Goal: Information Seeking & Learning: Learn about a topic

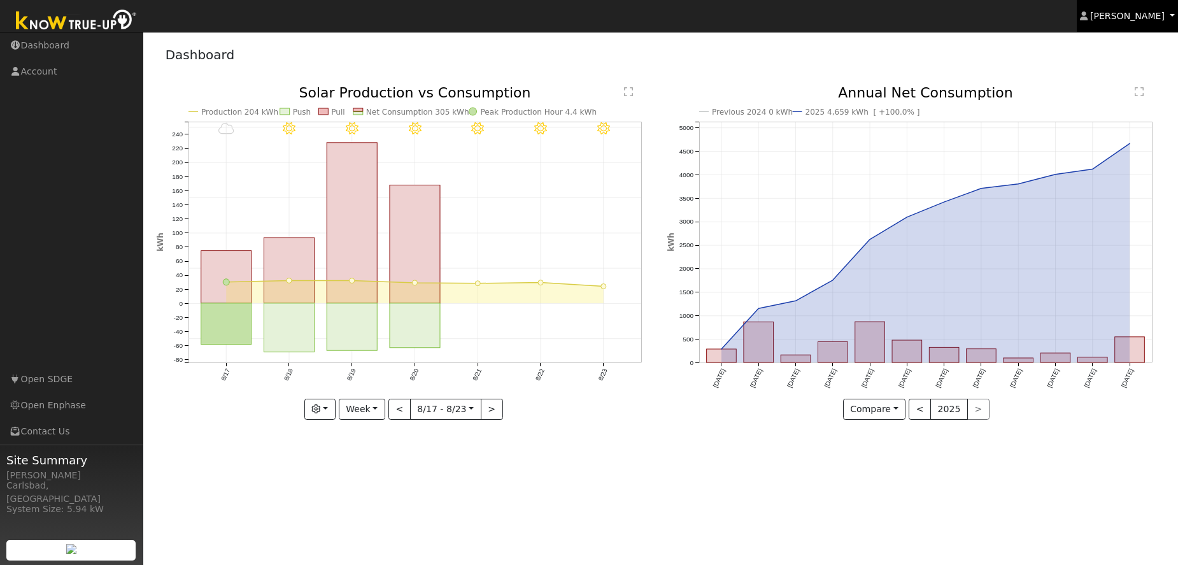
click at [1134, 20] on span "[PERSON_NAME]" at bounding box center [1127, 16] width 74 height 10
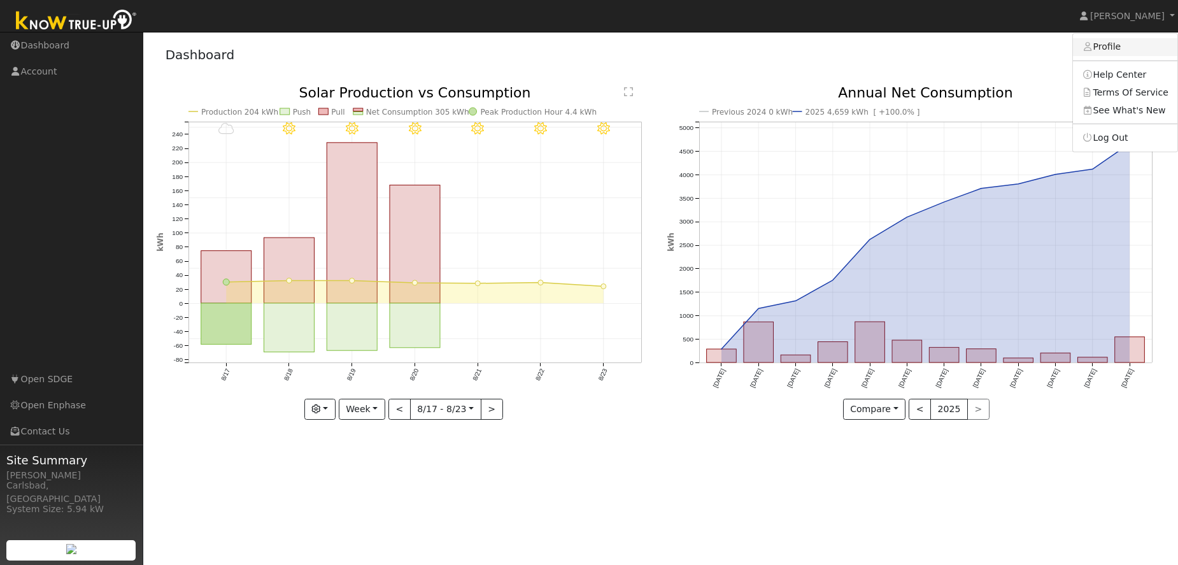
click at [1117, 50] on link "Profile" at bounding box center [1125, 47] width 104 height 18
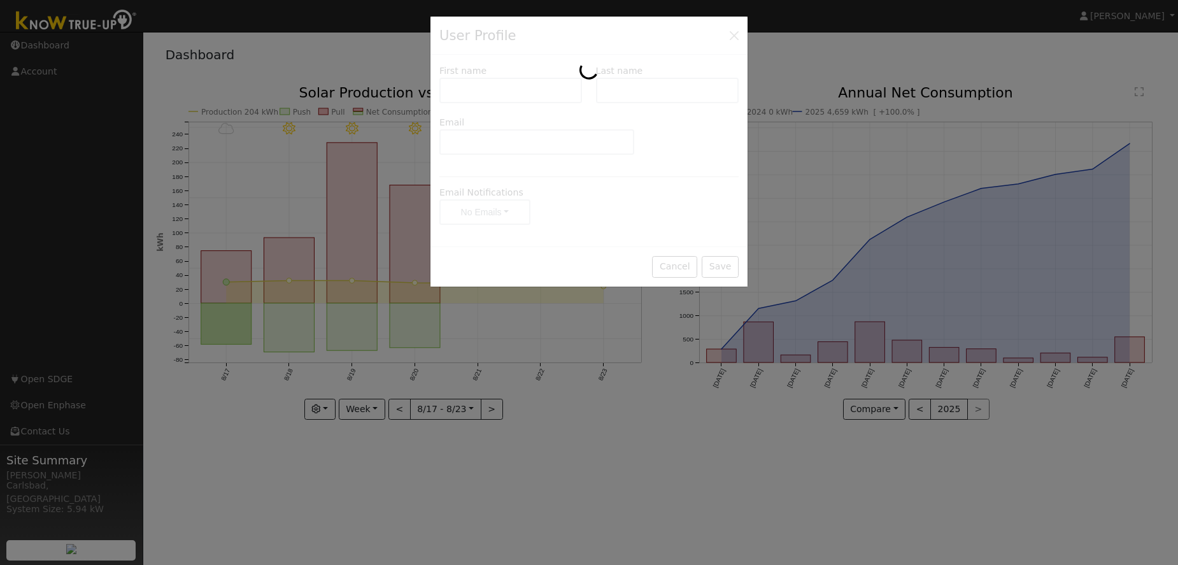
type input "[PERSON_NAME]"
type input "Thanos"
type input "[EMAIL_ADDRESS][DOMAIN_NAME]"
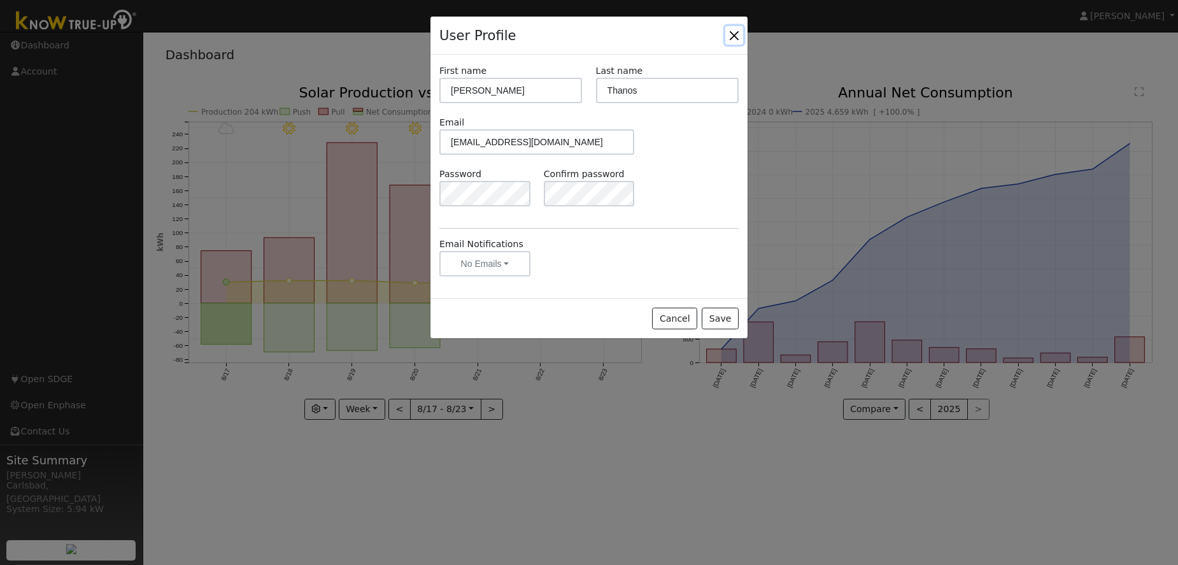
click at [737, 35] on button "Close" at bounding box center [734, 35] width 18 height 18
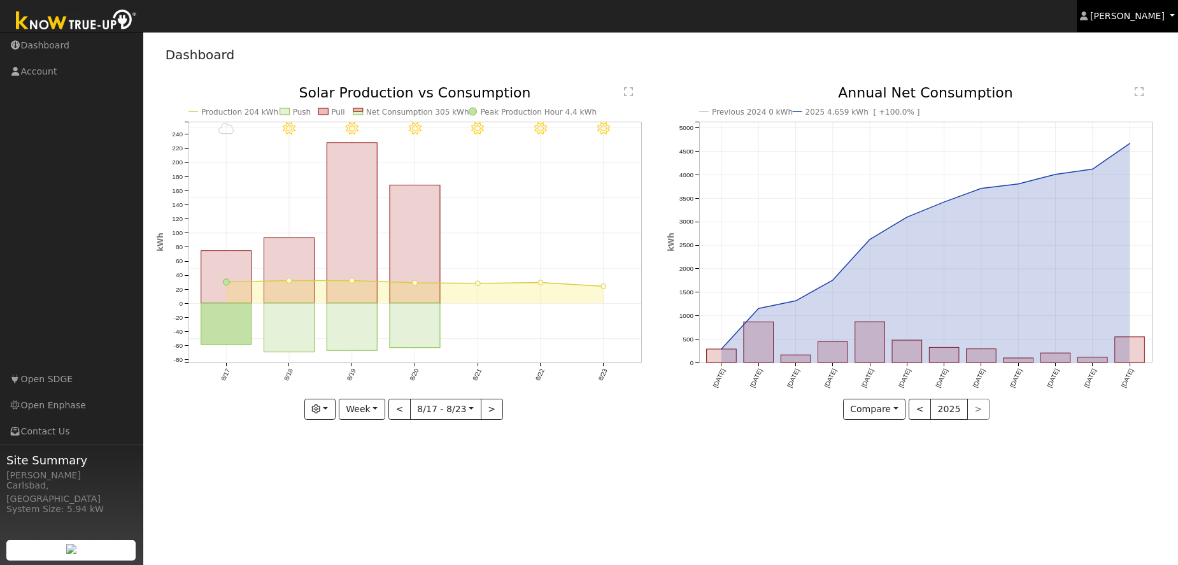
click at [1114, 11] on span "[PERSON_NAME]" at bounding box center [1127, 16] width 74 height 10
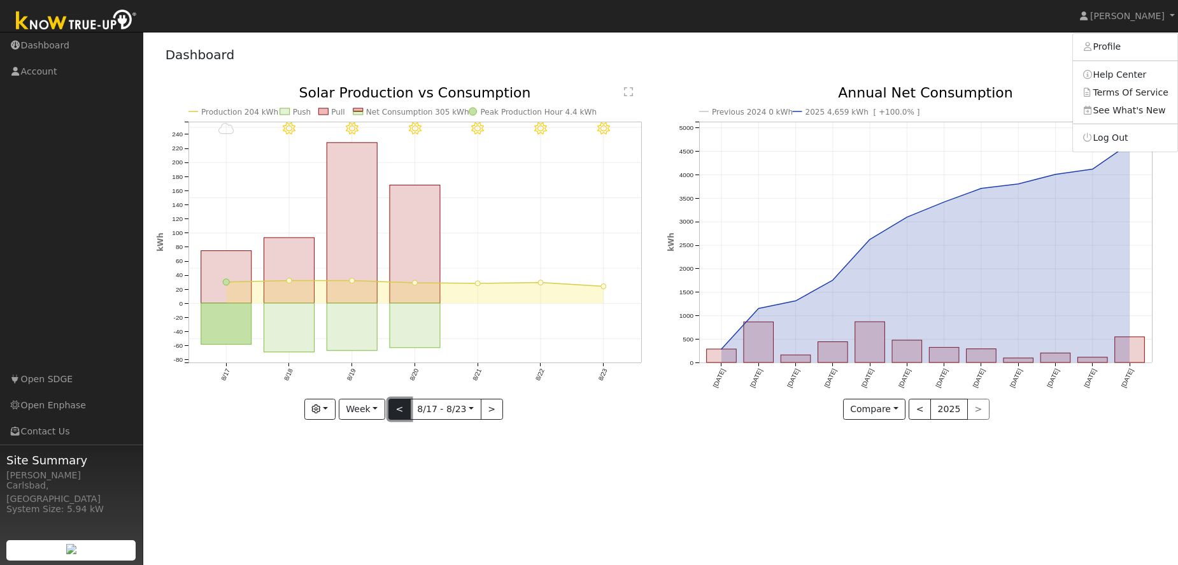
click at [401, 410] on button "<" at bounding box center [399, 409] width 22 height 22
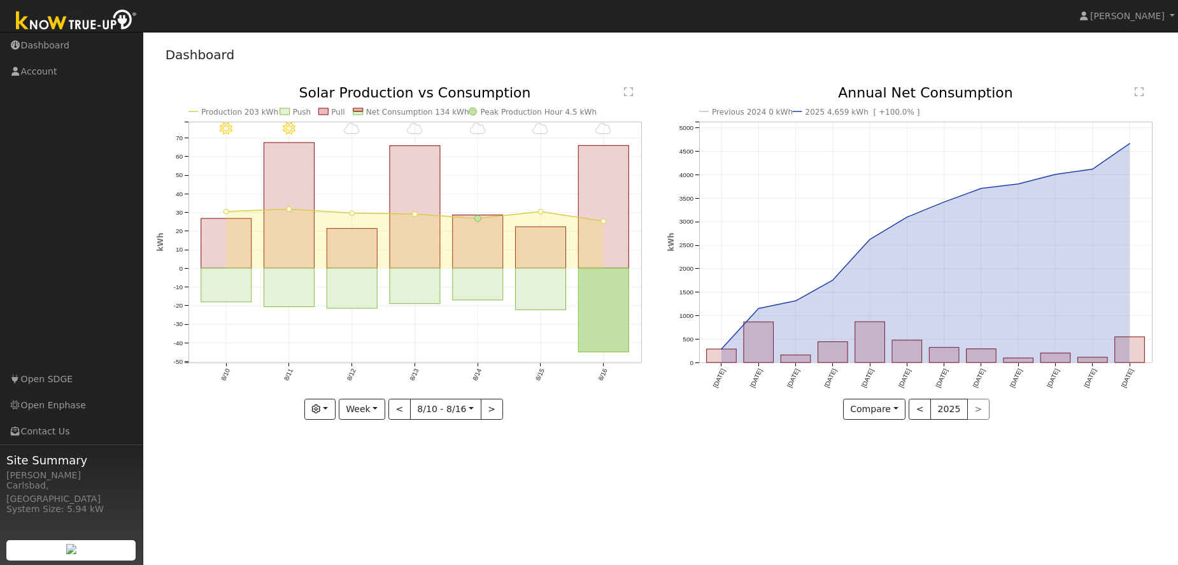
click at [227, 113] on text "Production 203 kWh" at bounding box center [239, 112] width 77 height 9
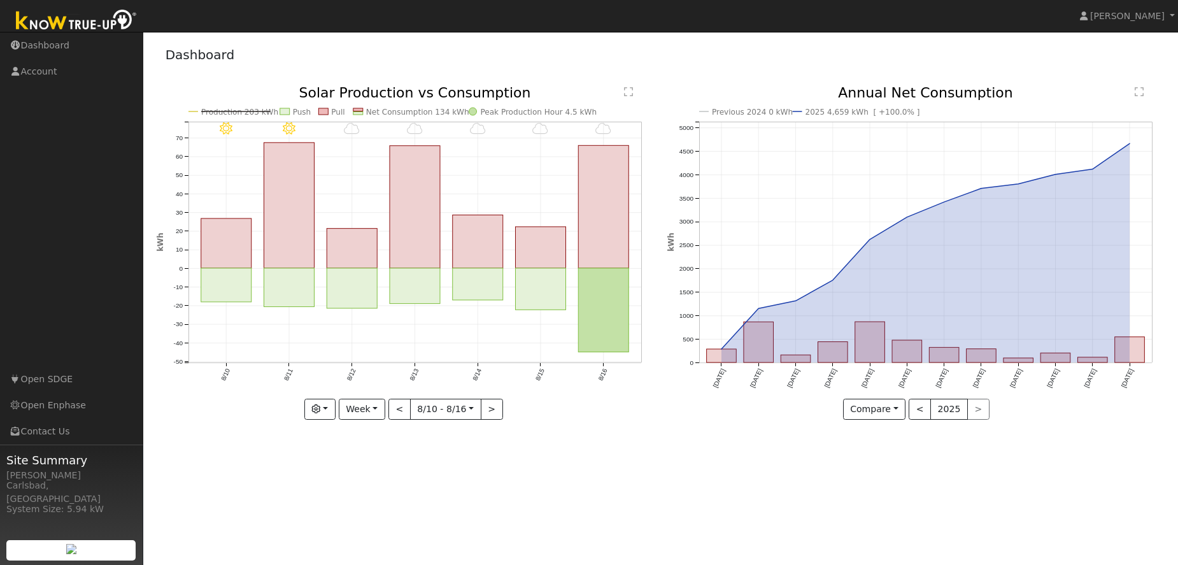
click at [227, 113] on text "Production 203 kWh" at bounding box center [239, 112] width 77 height 9
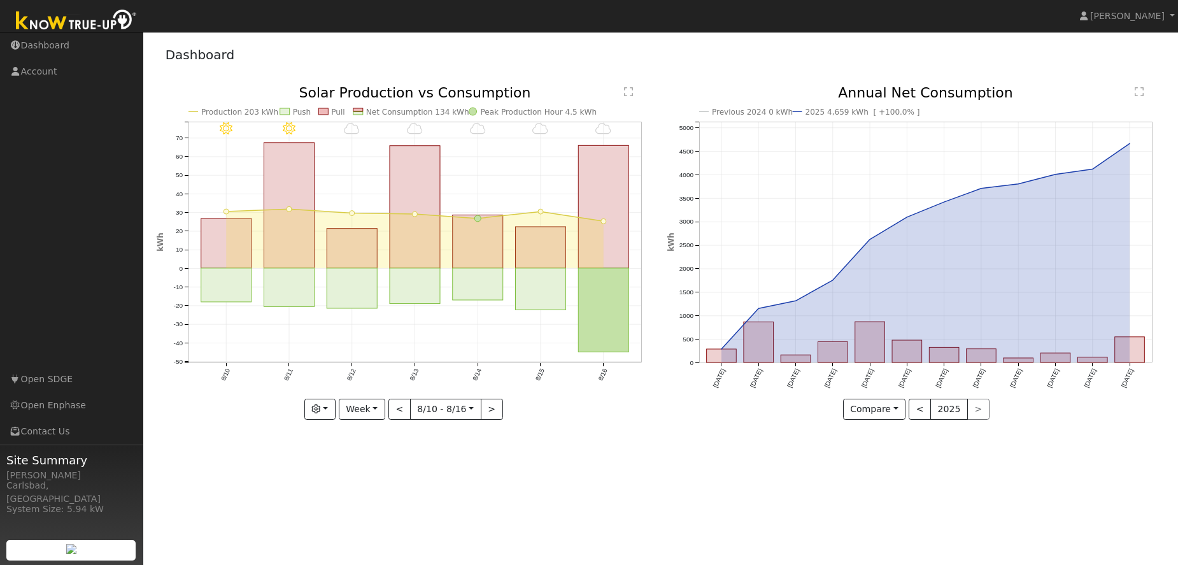
click at [364, 112] on icon "8/16 - Cloudy 8/15 - Cloudy 8/14 - MostlyCloudy 8/13 - MostlyCloudy 8/12 - Most…" at bounding box center [405, 252] width 497 height 332
click at [355, 111] on rect at bounding box center [358, 109] width 10 height 3
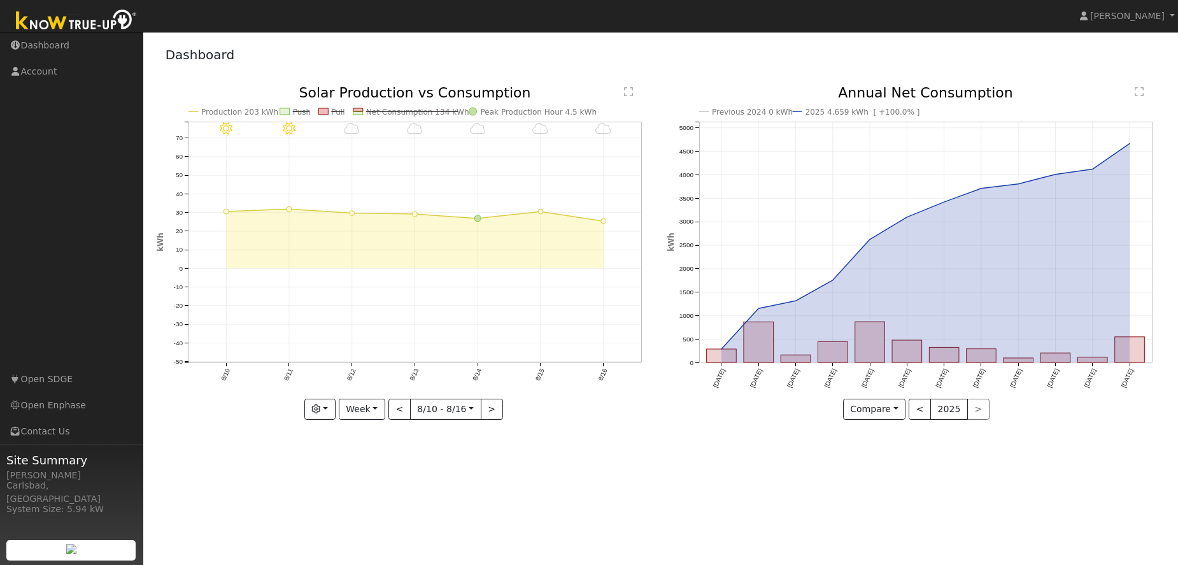
click at [355, 111] on rect at bounding box center [358, 109] width 10 height 3
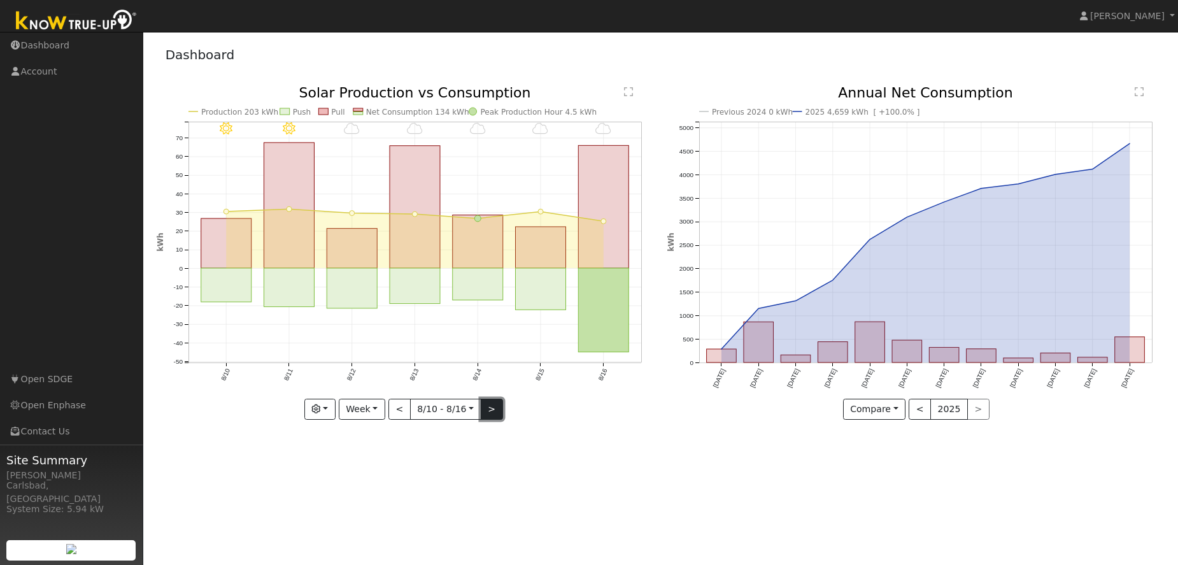
click at [486, 406] on button ">" at bounding box center [492, 409] width 22 height 22
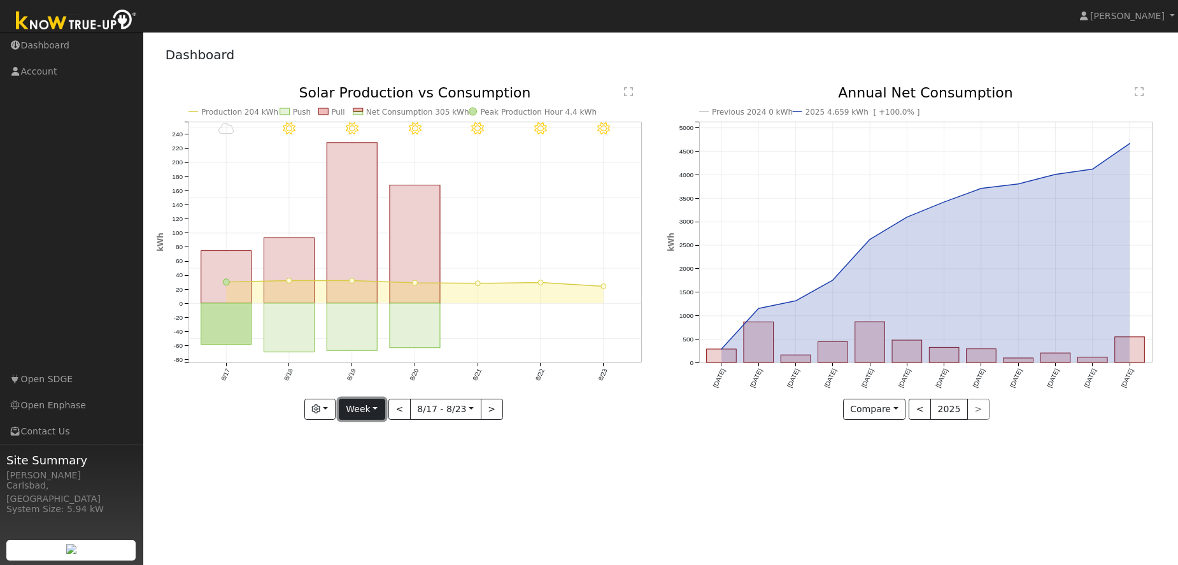
click at [368, 409] on button "Week" at bounding box center [362, 409] width 46 height 22
click at [385, 475] on link "Month" at bounding box center [383, 471] width 88 height 18
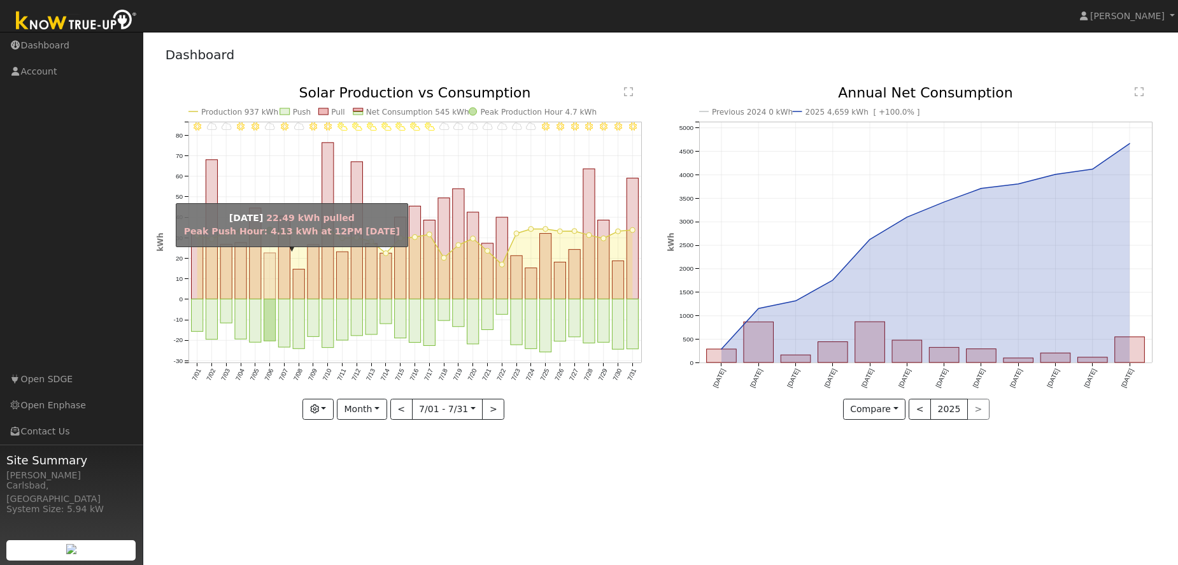
click at [267, 290] on rect "onclick=""" at bounding box center [269, 276] width 11 height 46
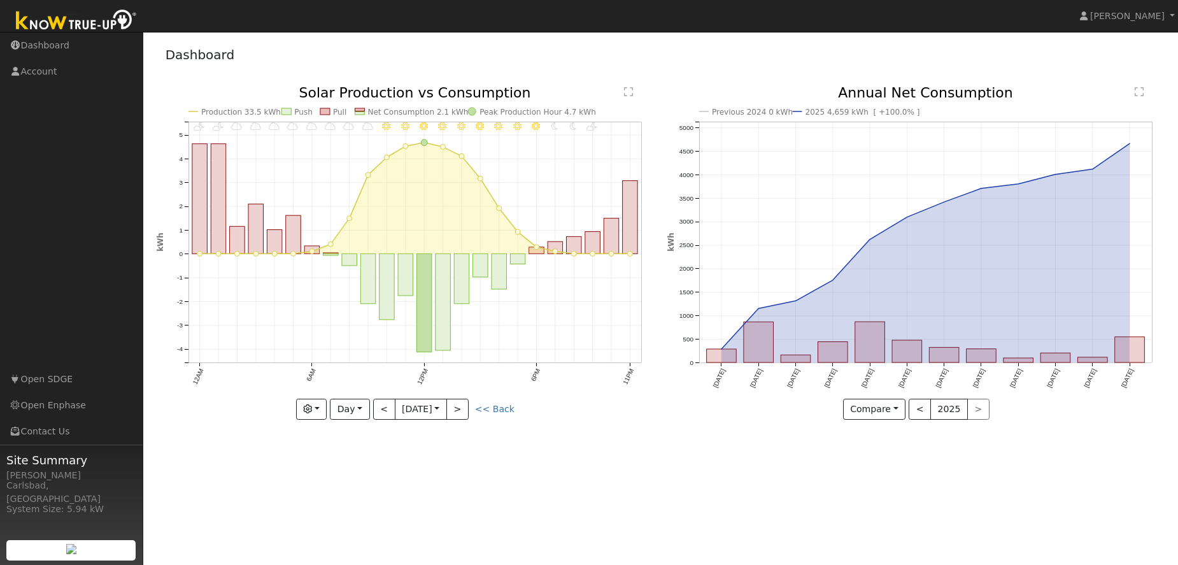
click at [634, 53] on div "Dashboard" at bounding box center [661, 57] width 1008 height 39
click at [918, 97] on text "Annual Net Consumption" at bounding box center [925, 93] width 175 height 16
click at [927, 95] on text "Annual Net Consumption" at bounding box center [925, 93] width 175 height 16
click at [929, 97] on text "Annual Net Consumption" at bounding box center [925, 93] width 175 height 16
click at [883, 404] on button "Compare" at bounding box center [874, 409] width 63 height 22
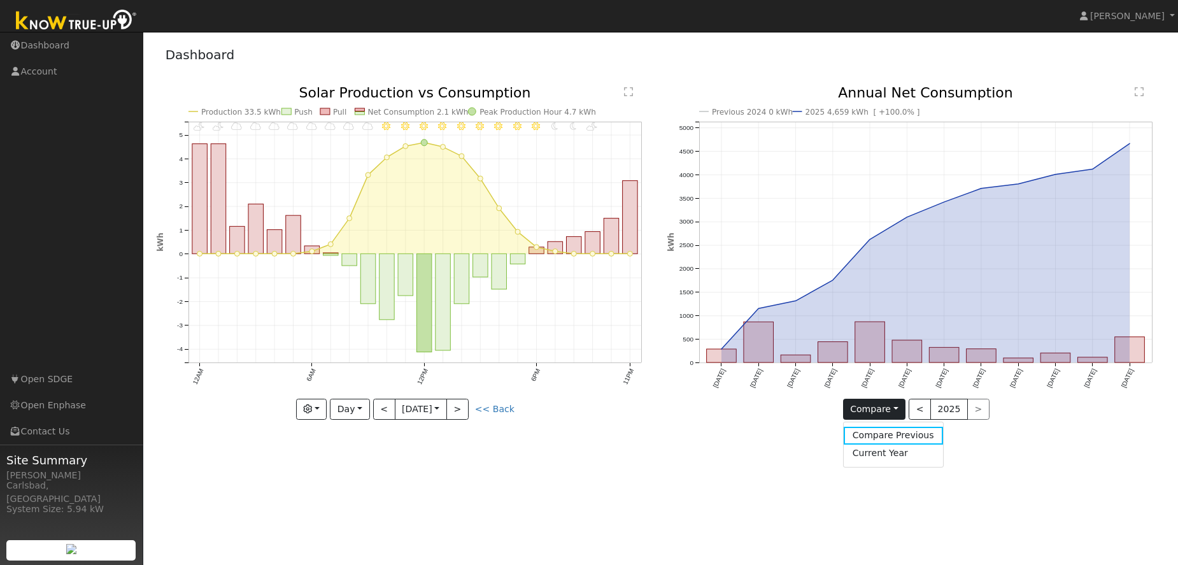
click at [794, 426] on div "Previous 2024 0 kWh 2025 4,659 kWh [ +100.0% ] [DATE] Sep '[DATE] Nov '[DATE] J…" at bounding box center [916, 262] width 511 height 353
click at [871, 416] on button "Compare" at bounding box center [874, 409] width 63 height 22
click at [882, 451] on link "Current Year" at bounding box center [892, 453] width 99 height 18
click at [875, 410] on button "Current" at bounding box center [874, 409] width 56 height 22
click at [885, 432] on link "Compare Previous" at bounding box center [896, 435] width 99 height 18
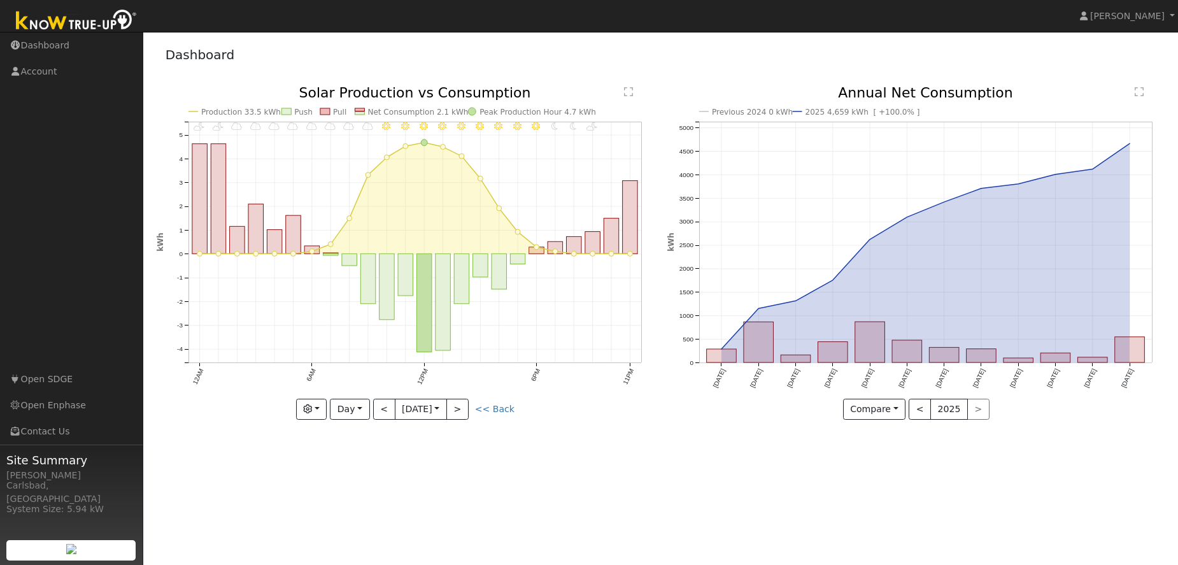
click at [490, 404] on link "<< Back" at bounding box center [494, 409] width 39 height 10
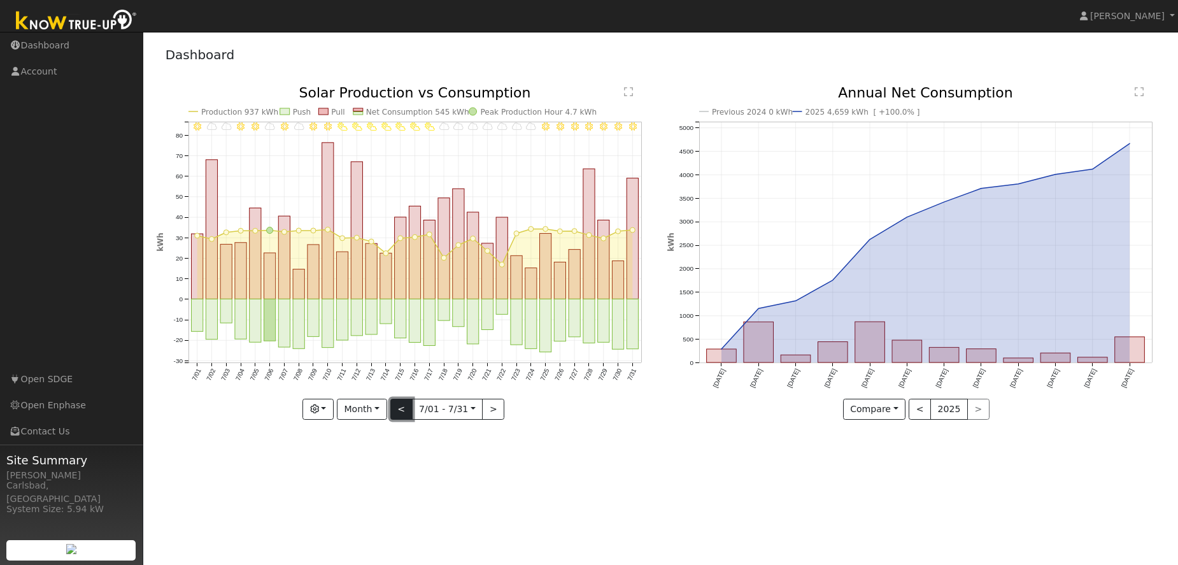
click at [406, 408] on button "<" at bounding box center [401, 409] width 22 height 22
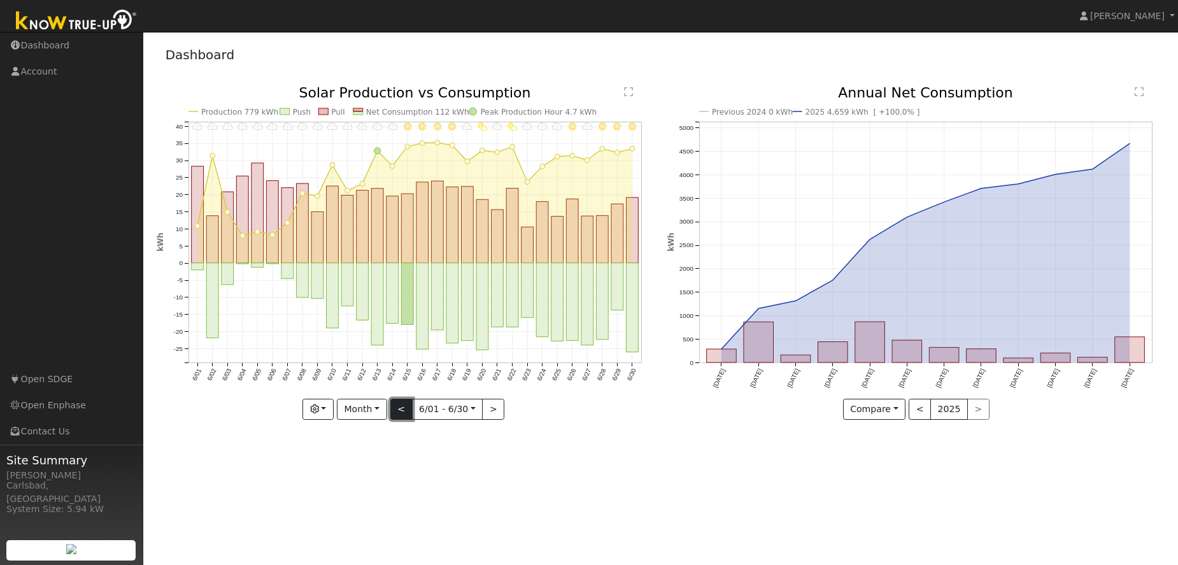
click at [406, 408] on button "<" at bounding box center [401, 409] width 22 height 22
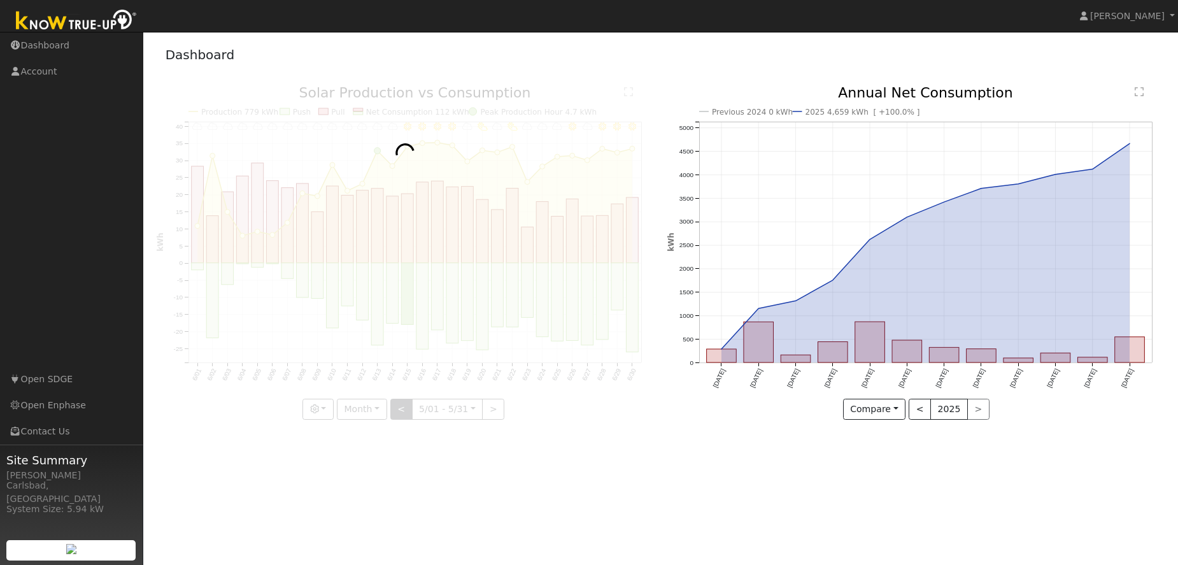
click at [406, 408] on div at bounding box center [405, 253] width 497 height 334
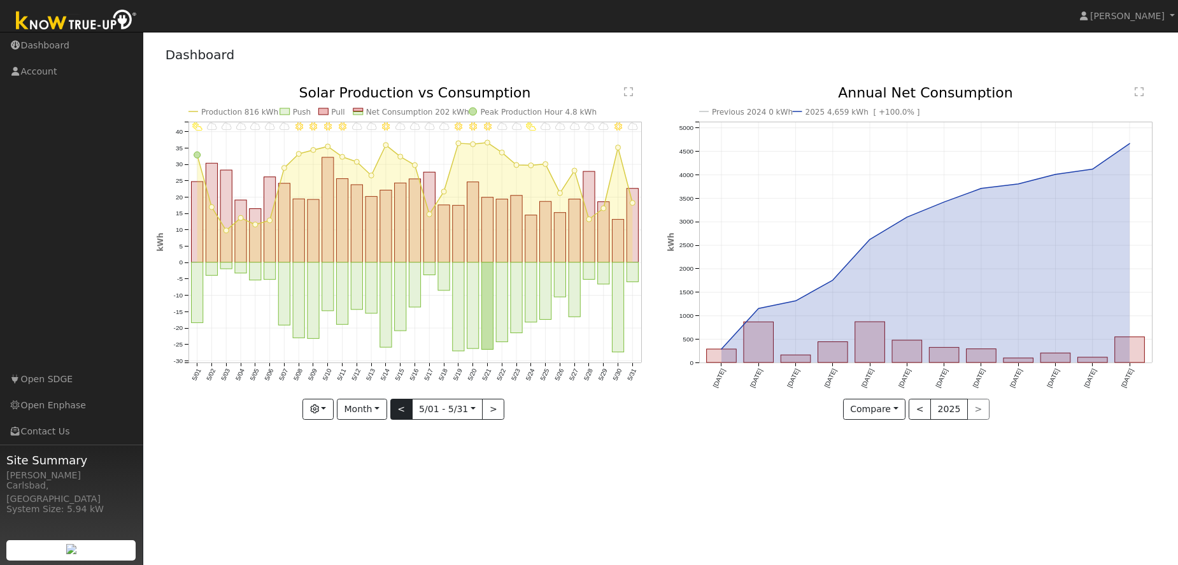
click at [406, 408] on div at bounding box center [405, 253] width 497 height 334
click at [406, 408] on button "<" at bounding box center [401, 409] width 22 height 22
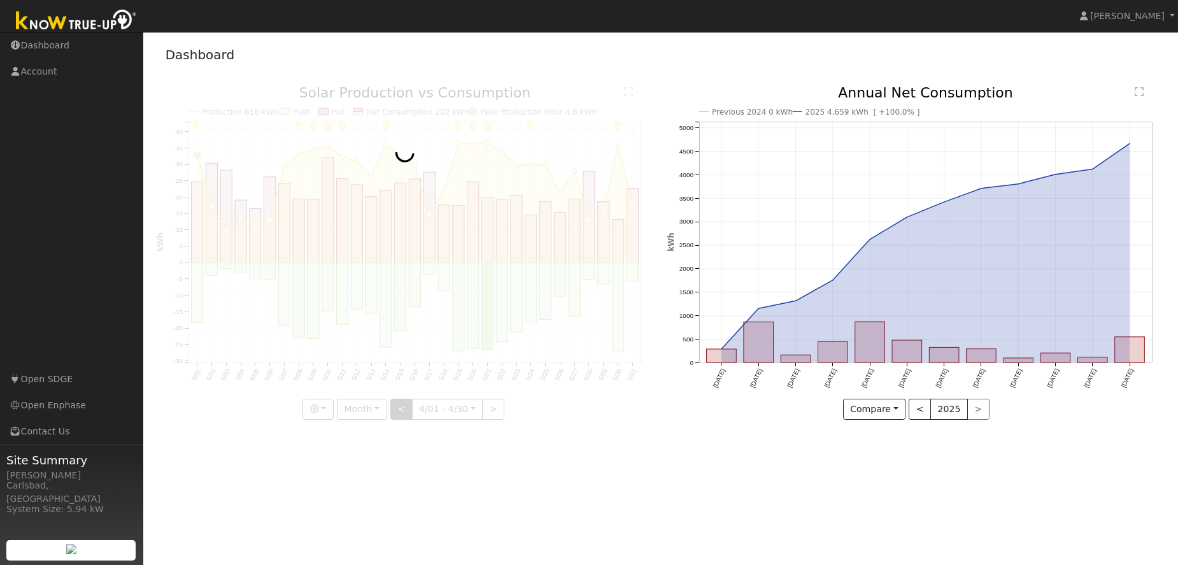
click at [406, 408] on div at bounding box center [405, 253] width 497 height 334
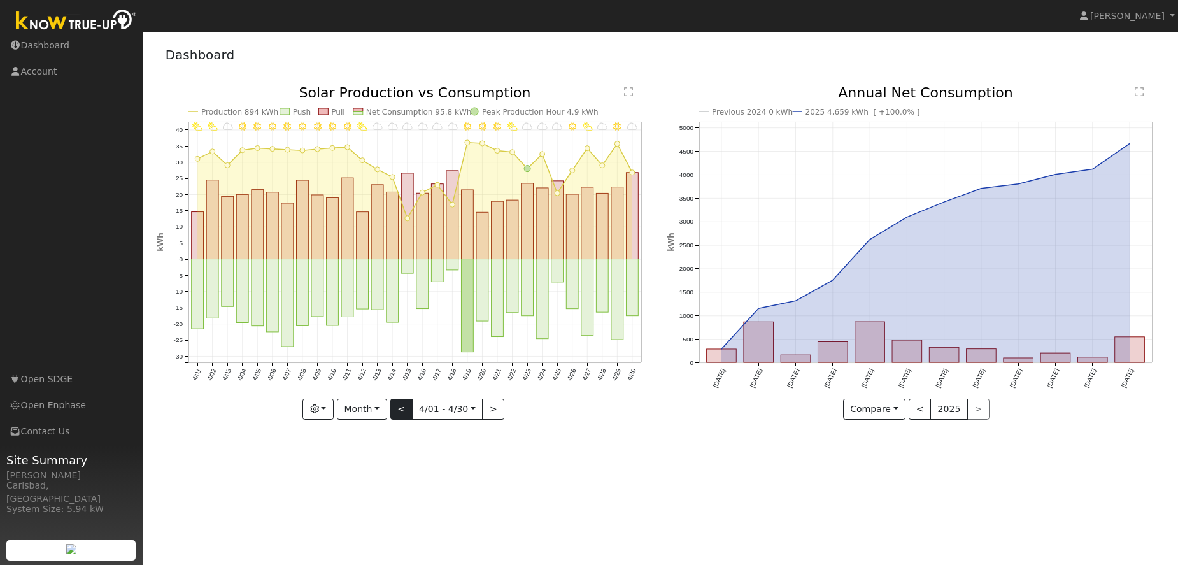
click at [406, 408] on div at bounding box center [405, 253] width 497 height 334
click at [406, 408] on button "<" at bounding box center [401, 409] width 22 height 22
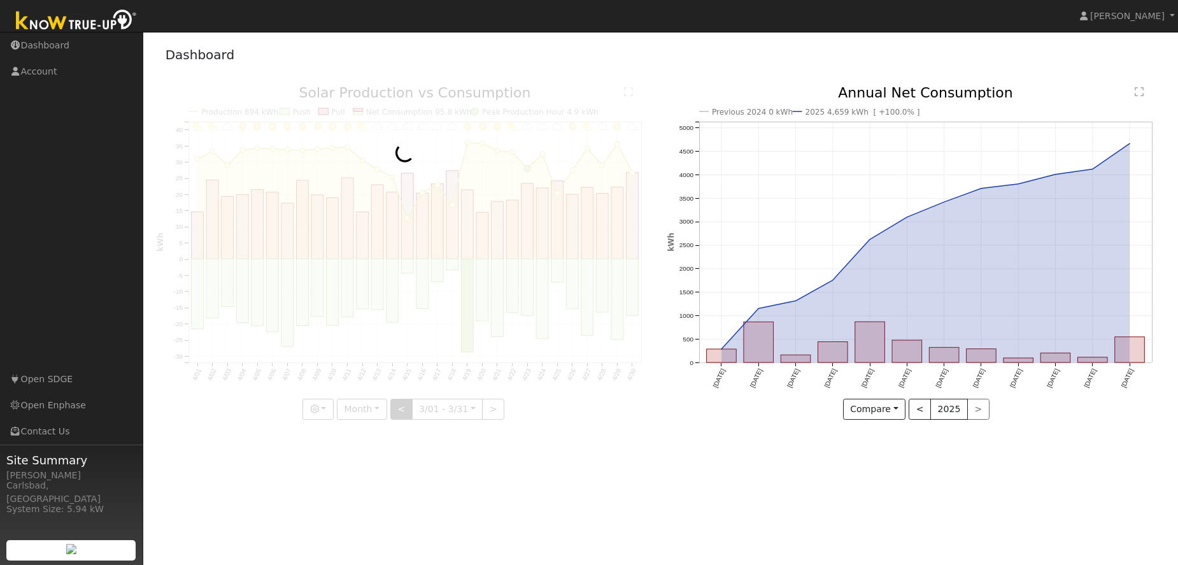
click at [406, 408] on div at bounding box center [405, 253] width 497 height 334
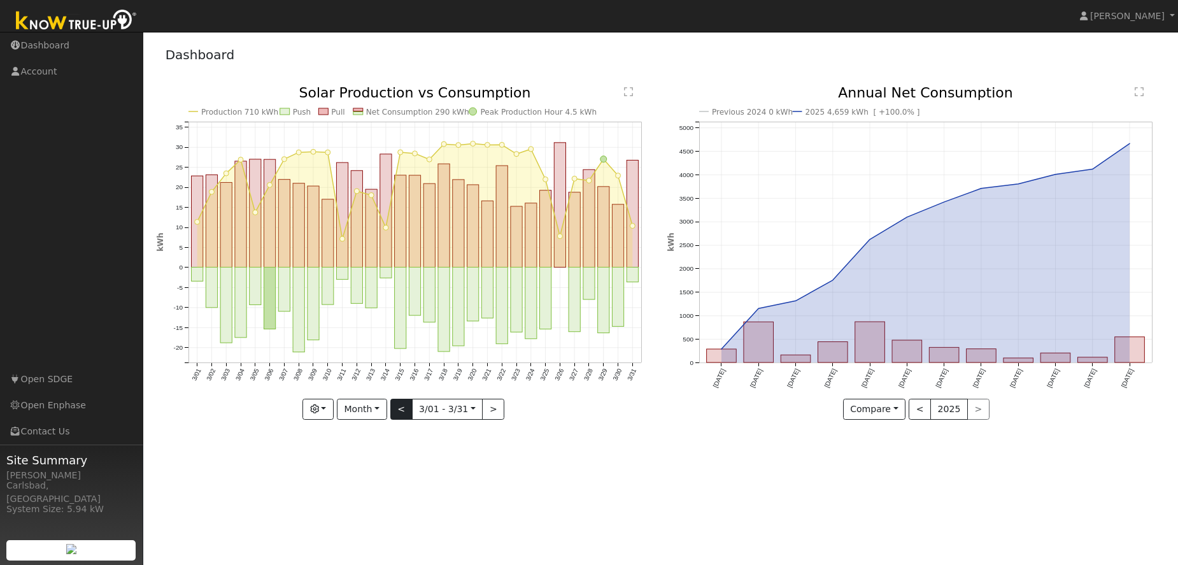
click at [406, 408] on div at bounding box center [405, 253] width 497 height 334
click at [406, 408] on button "<" at bounding box center [401, 409] width 22 height 22
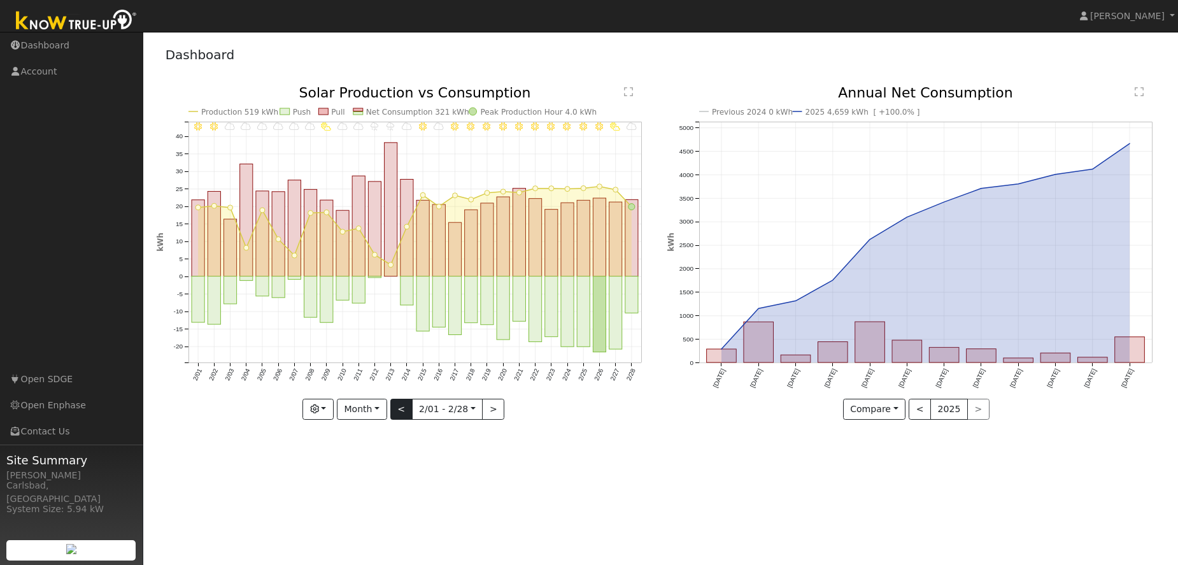
click at [406, 408] on div at bounding box center [405, 253] width 497 height 334
click at [406, 408] on button "<" at bounding box center [401, 409] width 22 height 22
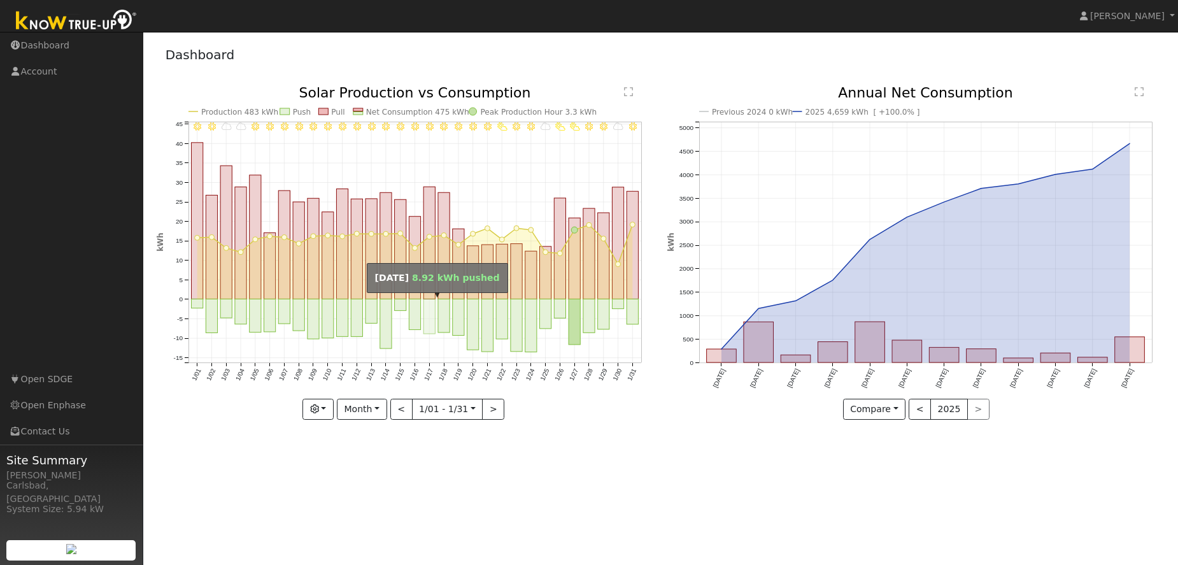
click at [428, 314] on rect "onclick=""" at bounding box center [428, 316] width 11 height 35
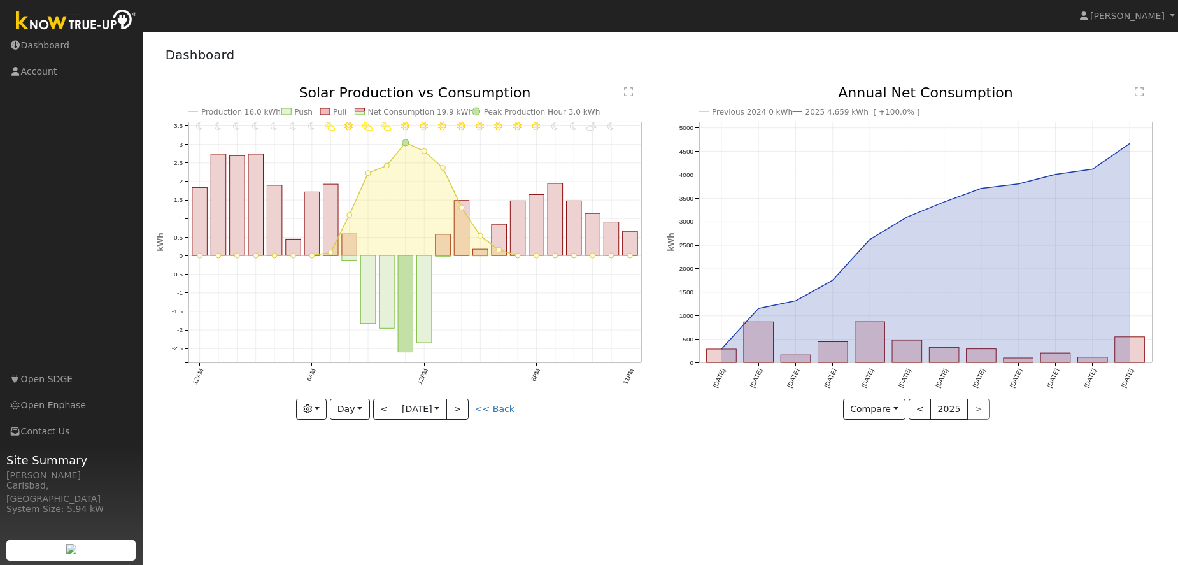
click at [861, 95] on text "Annual Net Consumption" at bounding box center [925, 93] width 175 height 16
click at [861, 93] on text "Annual Net Consumption" at bounding box center [925, 93] width 175 height 16
click at [927, 88] on text "Annual Net Consumption" at bounding box center [925, 93] width 175 height 16
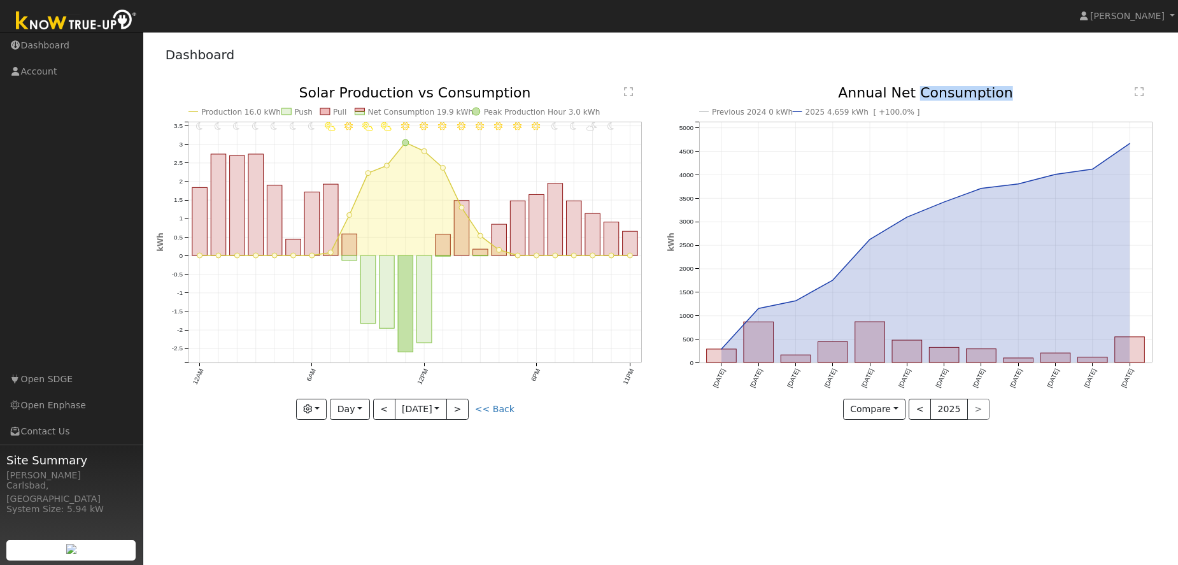
click at [927, 88] on text "Annual Net Consumption" at bounding box center [925, 93] width 175 height 16
click at [864, 113] on text "2025 4,659 kWh [ +100.0% ]" at bounding box center [862, 112] width 115 height 9
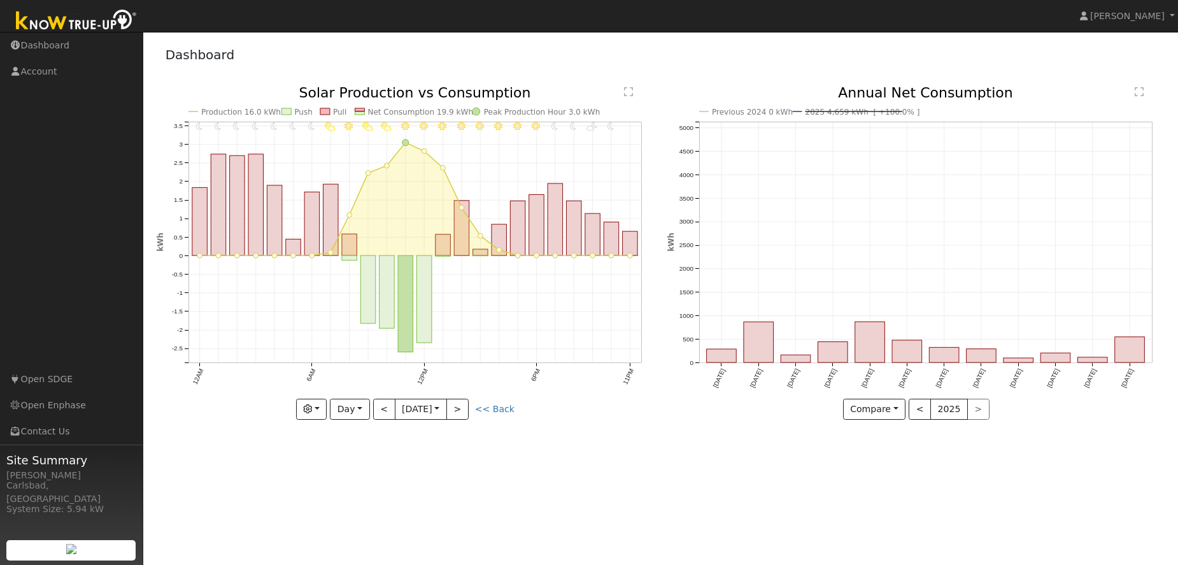
click at [765, 112] on text "Previous 2024 0 kWh" at bounding box center [752, 112] width 81 height 9
click at [777, 112] on text "Previous 2024 0 kWh" at bounding box center [752, 112] width 81 height 9
click at [810, 109] on text "2025 4,659 kWh [ +100.0% ]" at bounding box center [862, 112] width 115 height 9
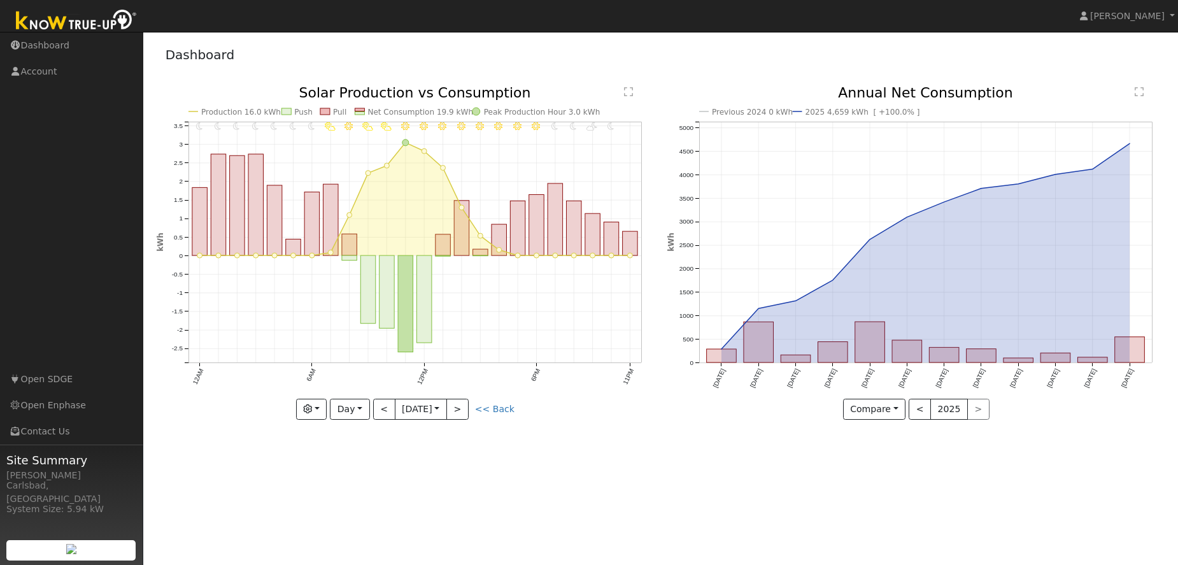
click at [963, 90] on text "Annual Net Consumption" at bounding box center [925, 93] width 175 height 16
click at [920, 412] on button "<" at bounding box center [919, 409] width 22 height 22
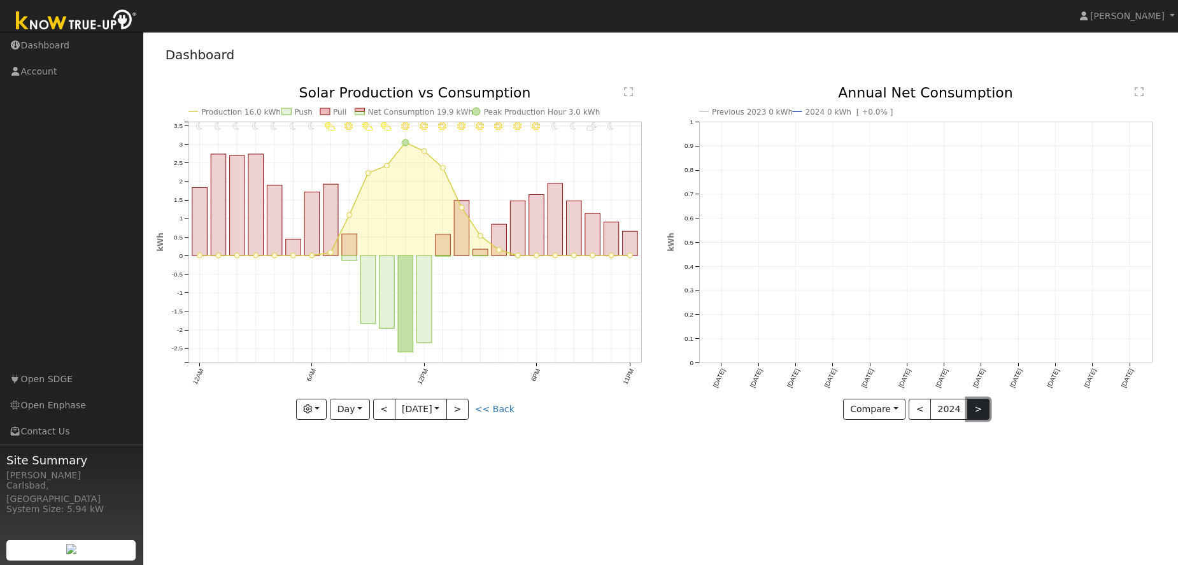
click at [973, 409] on button ">" at bounding box center [978, 409] width 22 height 22
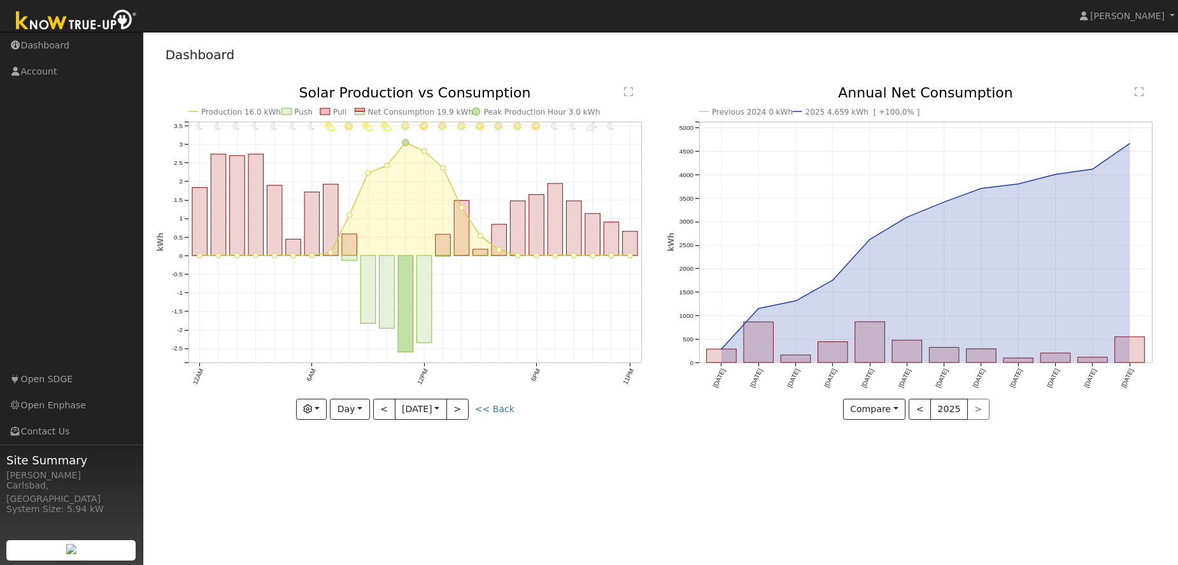
click at [1128, 146] on icon "Previous 2024 0 kWh 2025 4,659 kWh [ +100.0% ] [DATE] Sep '[DATE] Nov '[DATE] J…" at bounding box center [915, 252] width 497 height 332
click at [898, 409] on button "Compare" at bounding box center [874, 409] width 63 height 22
click at [860, 449] on link "Current Year" at bounding box center [892, 453] width 99 height 18
click at [759, 337] on rect "onclick=""" at bounding box center [759, 342] width 30 height 41
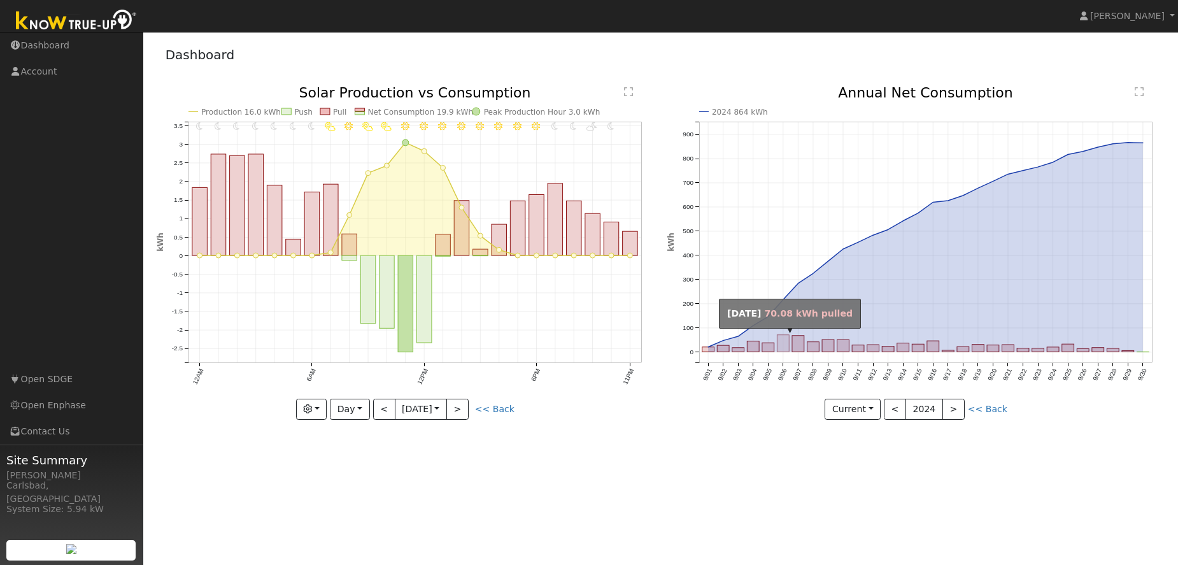
click at [780, 342] on rect "onclick=""" at bounding box center [783, 343] width 12 height 17
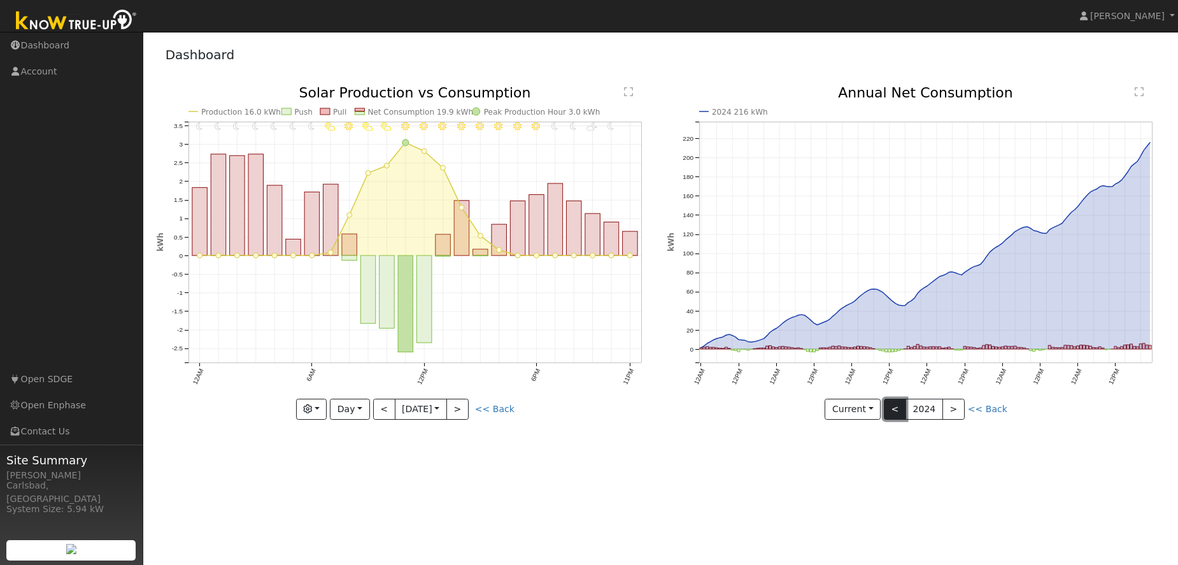
click at [903, 407] on button "<" at bounding box center [895, 409] width 22 height 22
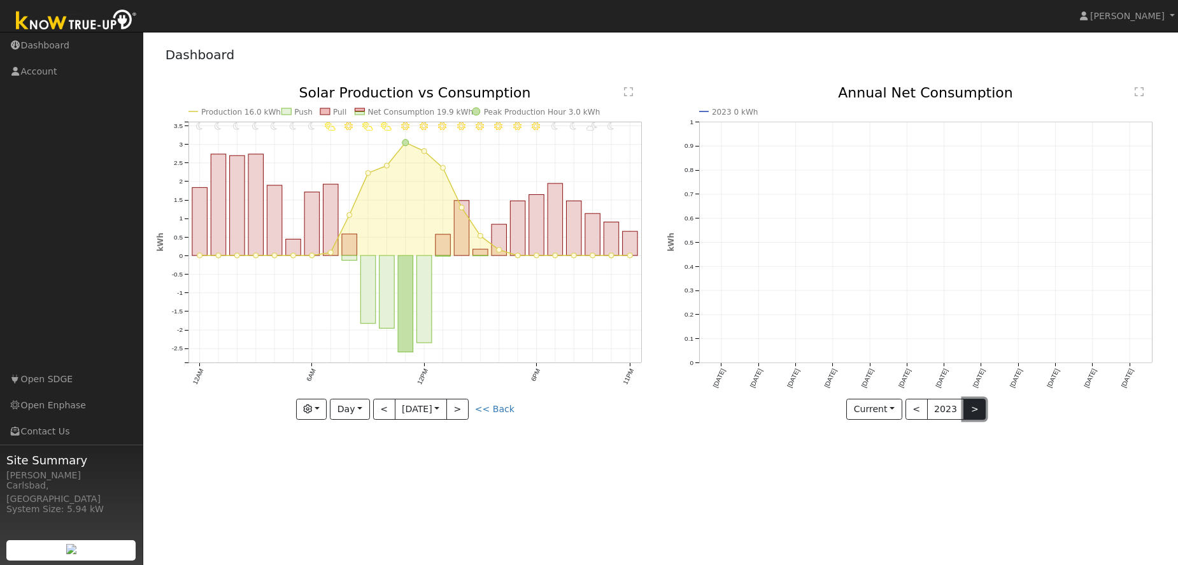
click at [963, 404] on button ">" at bounding box center [974, 409] width 22 height 22
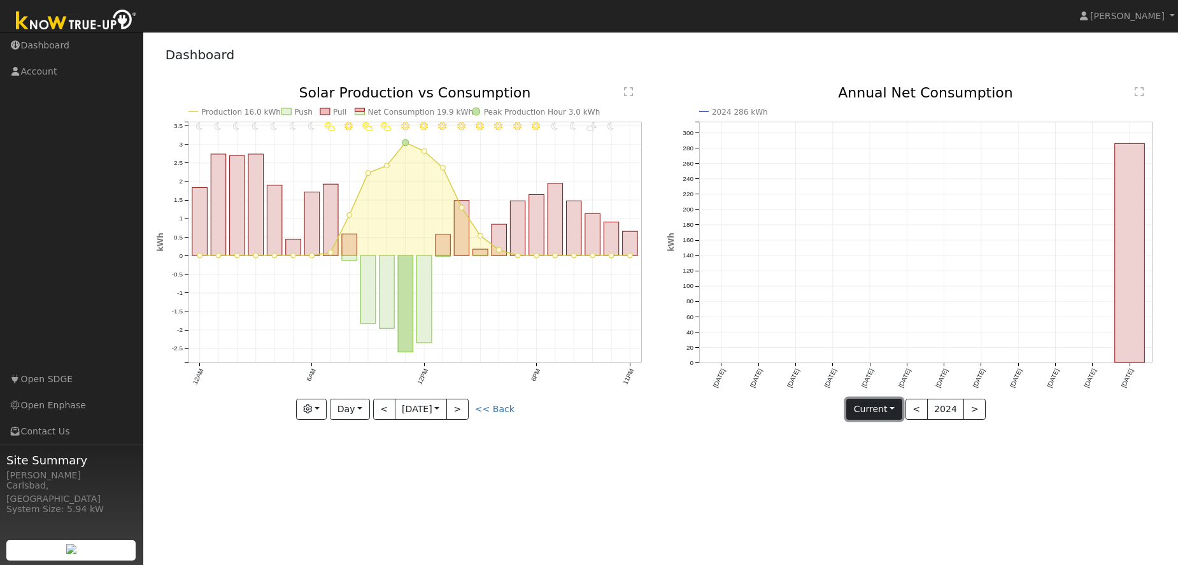
click at [886, 402] on button "Current" at bounding box center [874, 409] width 56 height 22
click at [888, 433] on link "Compare Previous" at bounding box center [896, 435] width 99 height 18
click at [903, 374] on text "[DATE]" at bounding box center [904, 377] width 15 height 21
click at [920, 404] on button "<" at bounding box center [919, 409] width 22 height 22
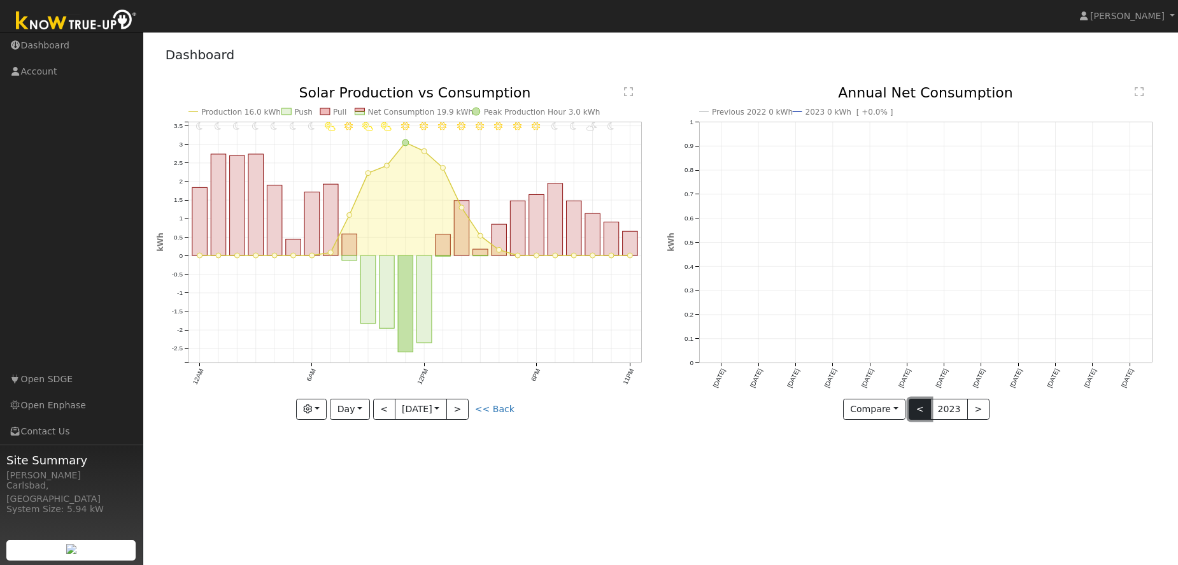
click at [920, 404] on button "<" at bounding box center [919, 409] width 22 height 22
click at [969, 408] on button ">" at bounding box center [978, 409] width 22 height 22
click at [0, 0] on div at bounding box center [0, 0] width 0 height 0
click at [969, 408] on div at bounding box center [915, 253] width 497 height 334
click at [969, 408] on button ">" at bounding box center [978, 409] width 22 height 22
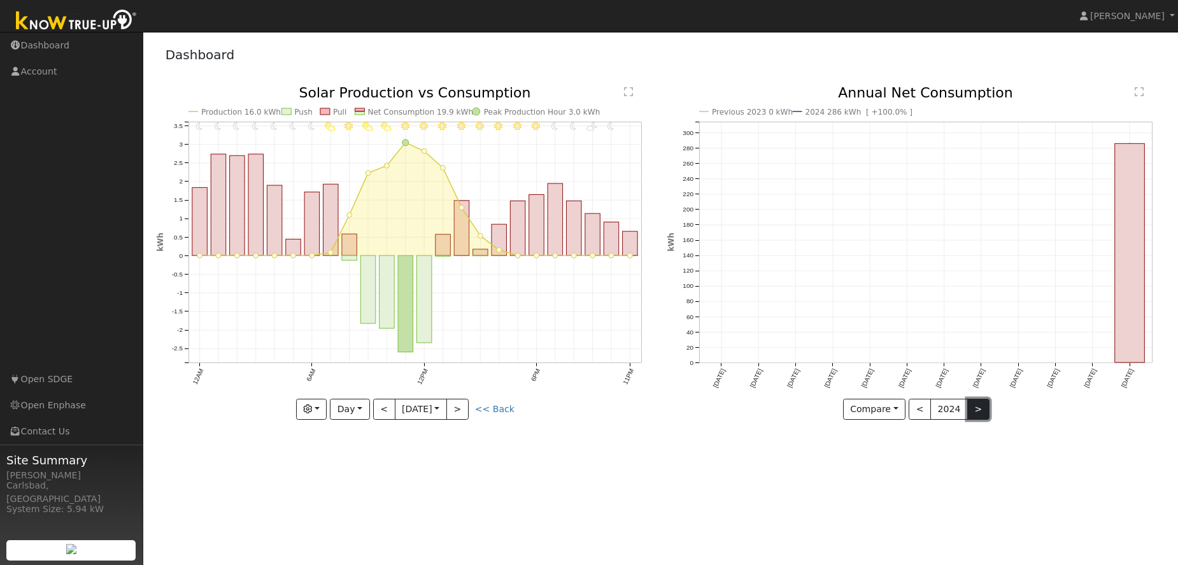
click at [969, 408] on button ">" at bounding box center [978, 409] width 22 height 22
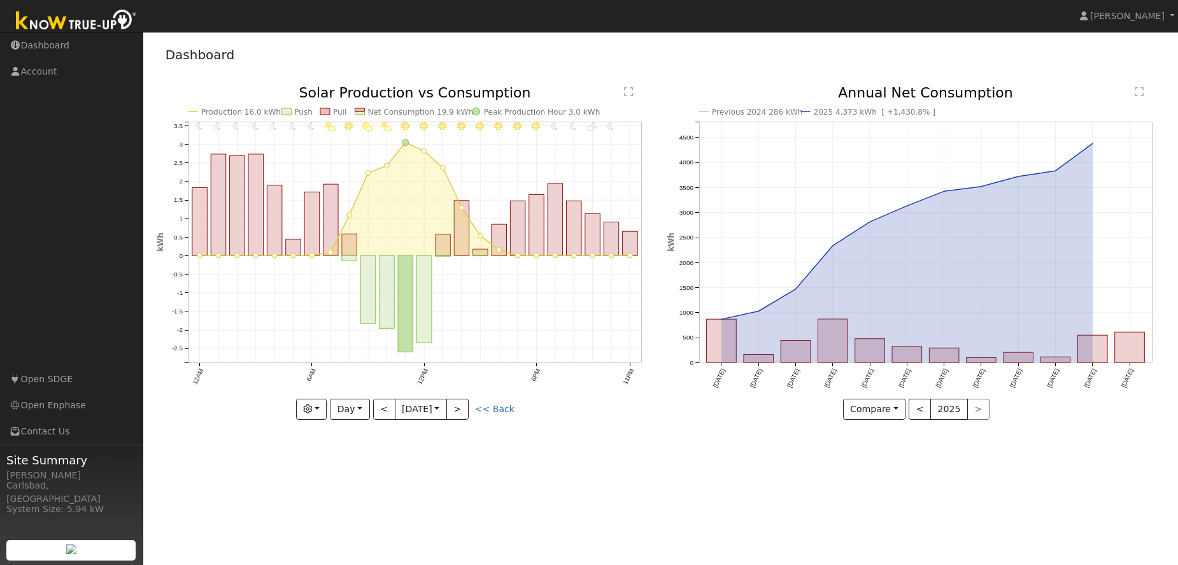
click at [904, 90] on text "Annual Net Consumption" at bounding box center [925, 93] width 175 height 16
click at [839, 348] on rect "onclick=""" at bounding box center [833, 340] width 30 height 43
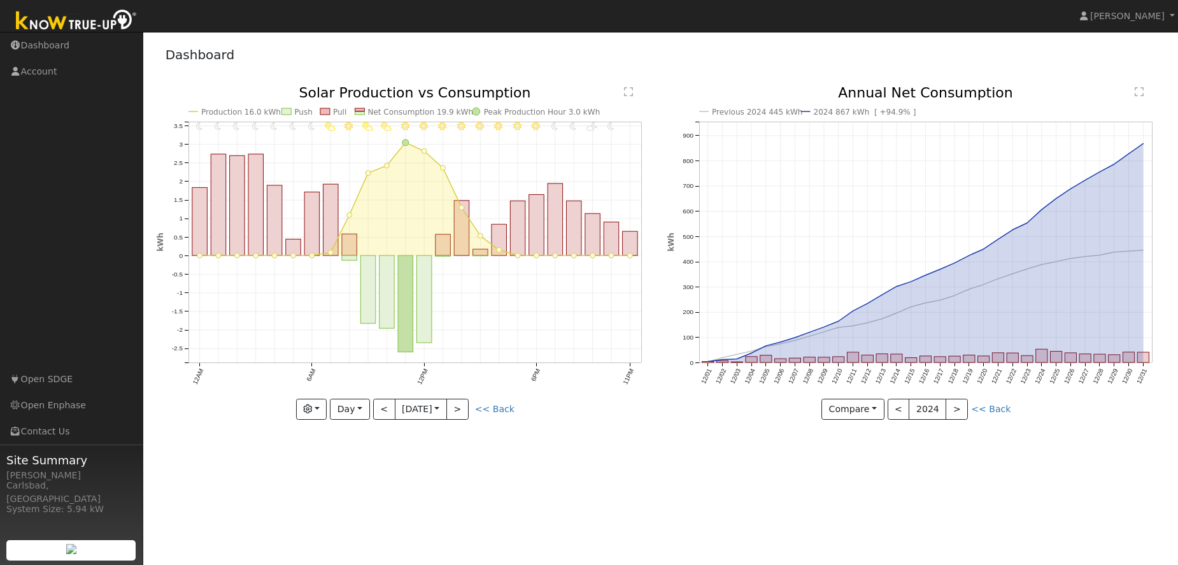
click at [1149, 243] on icon "Previous 2024 445 kWh 2024 867 kWh [ +94.9% ] 12/01 12/02 12/03 12/04 12/05 12/…" at bounding box center [915, 252] width 497 height 332
click at [1117, 250] on icon "Previous 2024 445 kWh 2024 867 kWh [ +94.9% ] 12/01 12/02 12/03 12/04 12/05 12/…" at bounding box center [915, 252] width 497 height 332
click at [742, 112] on text "Previous 2024 445 kWh" at bounding box center [757, 112] width 91 height 9
click at [771, 111] on text "Previous 2024 445 kWh" at bounding box center [757, 112] width 91 height 9
click at [831, 111] on text "2024 867 kWh [ +94.9% ]" at bounding box center [865, 112] width 102 height 9
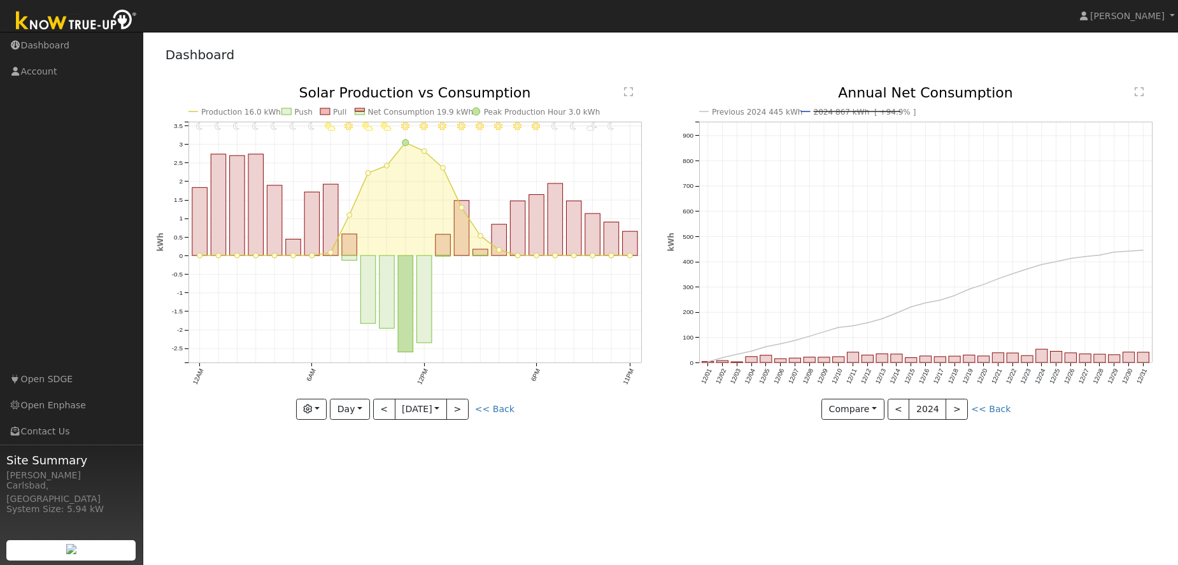
click at [777, 113] on text "Previous 2024 445 kWh" at bounding box center [757, 112] width 91 height 9
click at [838, 111] on text "2024 867 kWh [ +94.9% ]" at bounding box center [865, 112] width 102 height 9
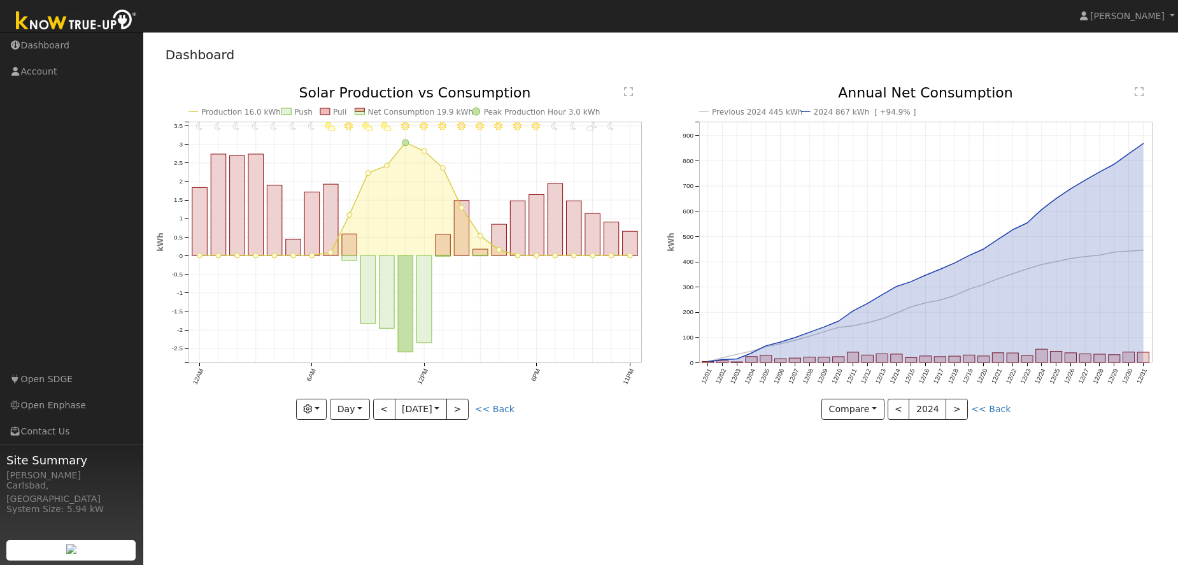
click at [898, 98] on text "Annual Net Consumption" at bounding box center [925, 93] width 175 height 16
click at [979, 409] on link "<< Back" at bounding box center [990, 409] width 39 height 10
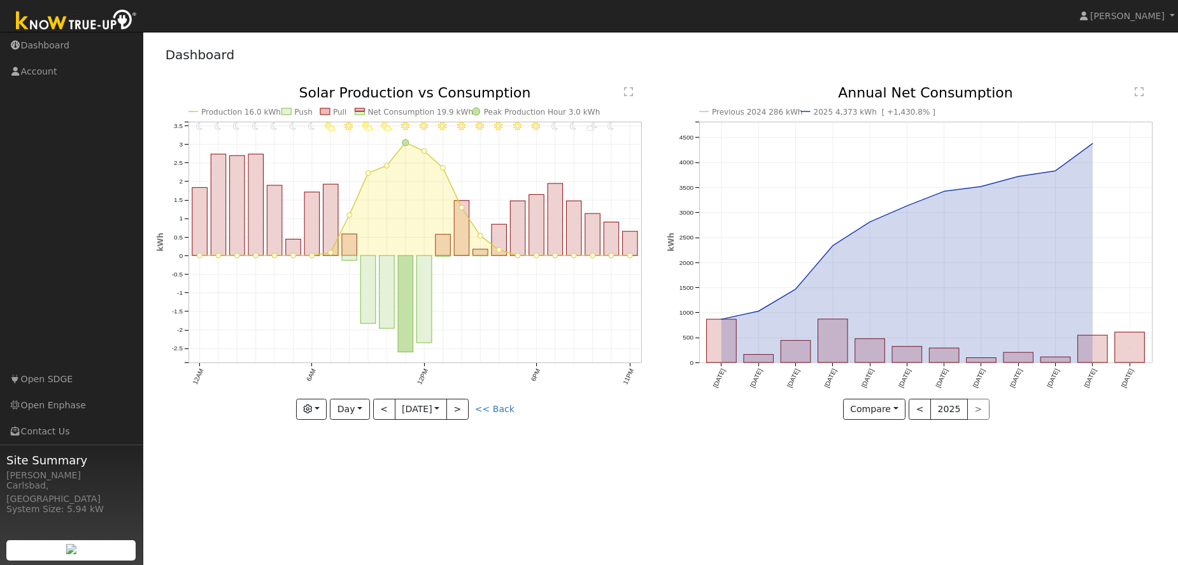
click at [1132, 90] on icon "Previous 2024 286 kWh 2025 4,373 kWh [ +1,430.8% ] [DATE] Oct '[DATE] Dec '[DAT…" at bounding box center [915, 252] width 497 height 332
click at [1143, 88] on text "" at bounding box center [1138, 92] width 9 height 10
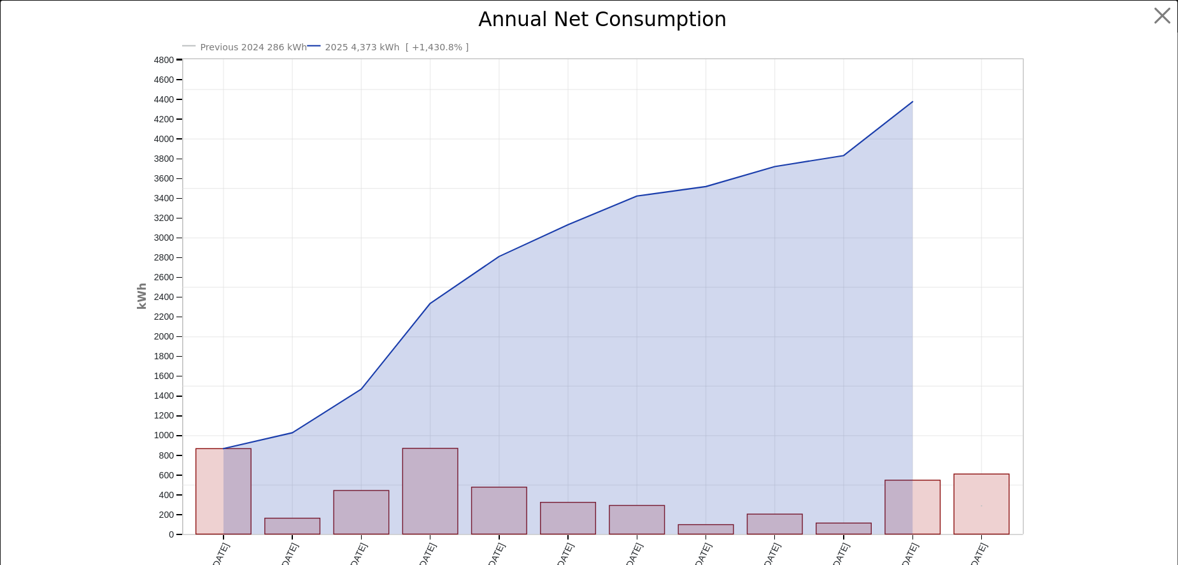
click at [634, 25] on text "Annual Net Consumption" at bounding box center [602, 19] width 248 height 23
drag, startPoint x: 609, startPoint y: 22, endPoint x: 584, endPoint y: 24, distance: 25.6
click at [602, 23] on text "Annual Net Consumption" at bounding box center [602, 19] width 248 height 23
drag, startPoint x: 413, startPoint y: 37, endPoint x: 353, endPoint y: 47, distance: 61.3
click at [412, 38] on icon "Previous 2024 286 kWh 2025 4,373 kWh [ +1,430.8% ] [DATE] Oct '[DATE] Dec '[DAT…" at bounding box center [588, 311] width 903 height 603
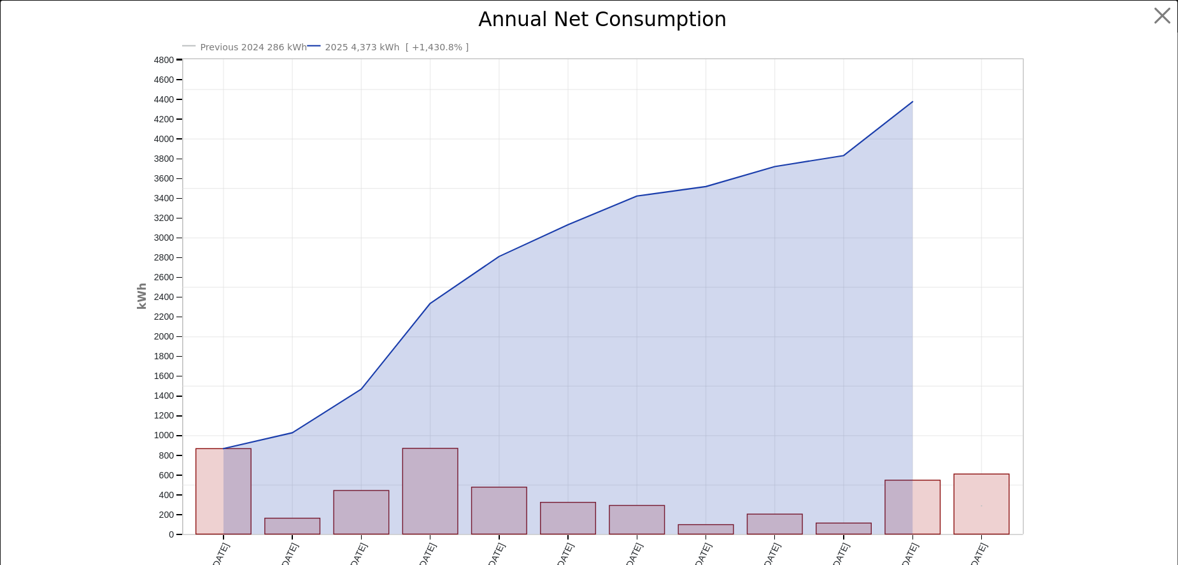
click at [344, 42] on text "2025 4,373 kWh [ +1,430.8% ]" at bounding box center [397, 47] width 144 height 10
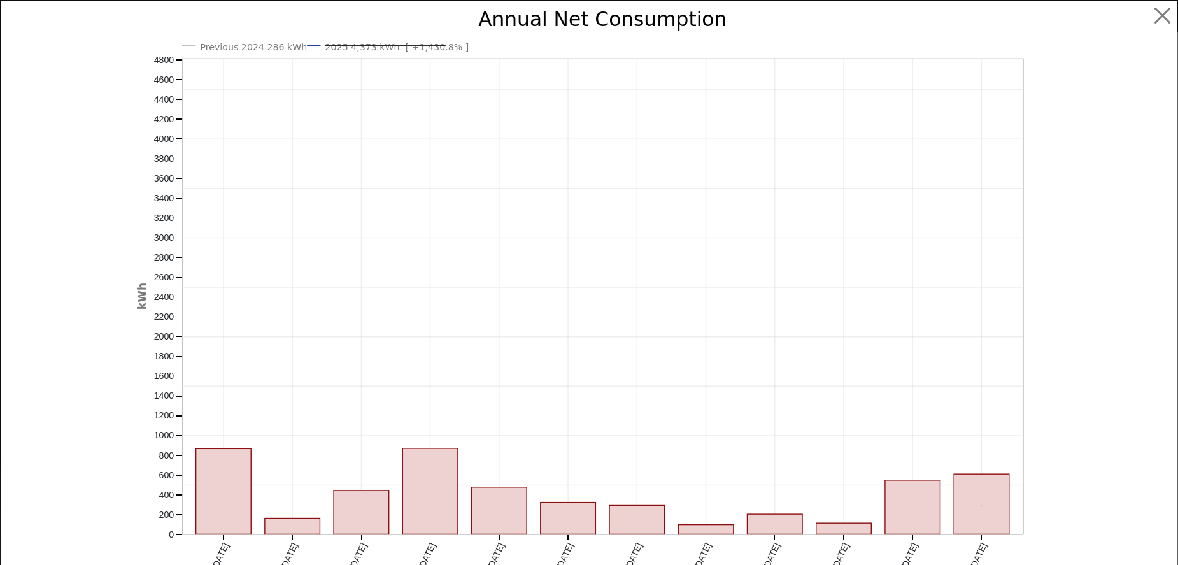
click at [326, 43] on text "2025 4,373 kWh [ +1,430.8% ]" at bounding box center [397, 47] width 144 height 10
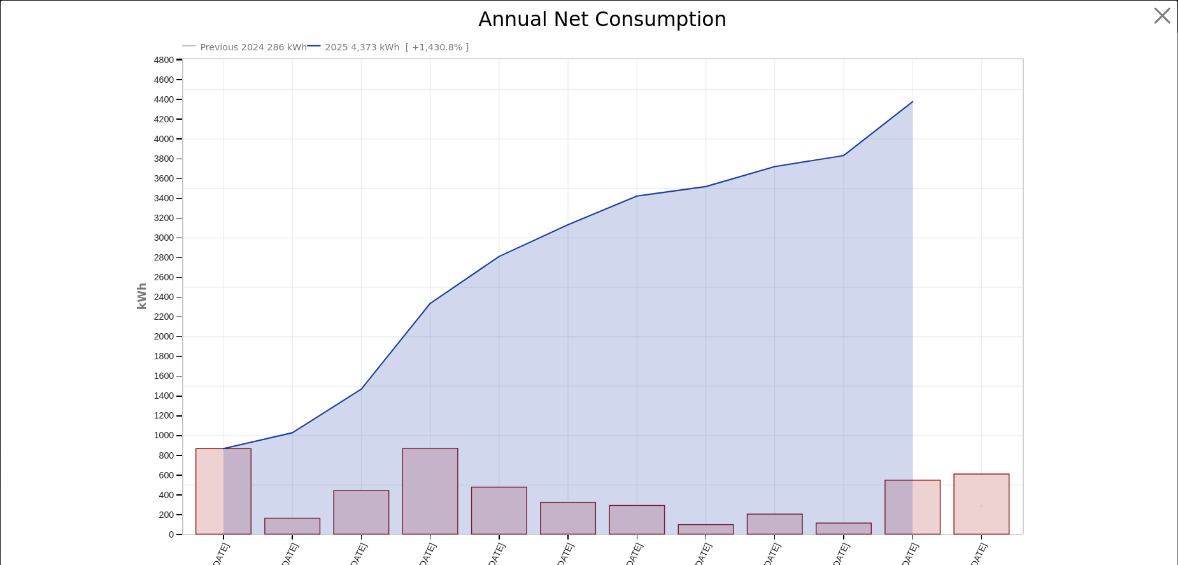
click at [236, 45] on text "Previous 2024 286 kWh" at bounding box center [254, 47] width 107 height 10
click at [236, 46] on line at bounding box center [247, 46] width 93 height 0
click at [537, 10] on text "Annual Net Consumption" at bounding box center [602, 19] width 248 height 23
click at [1156, 13] on button "button" at bounding box center [1162, 16] width 24 height 24
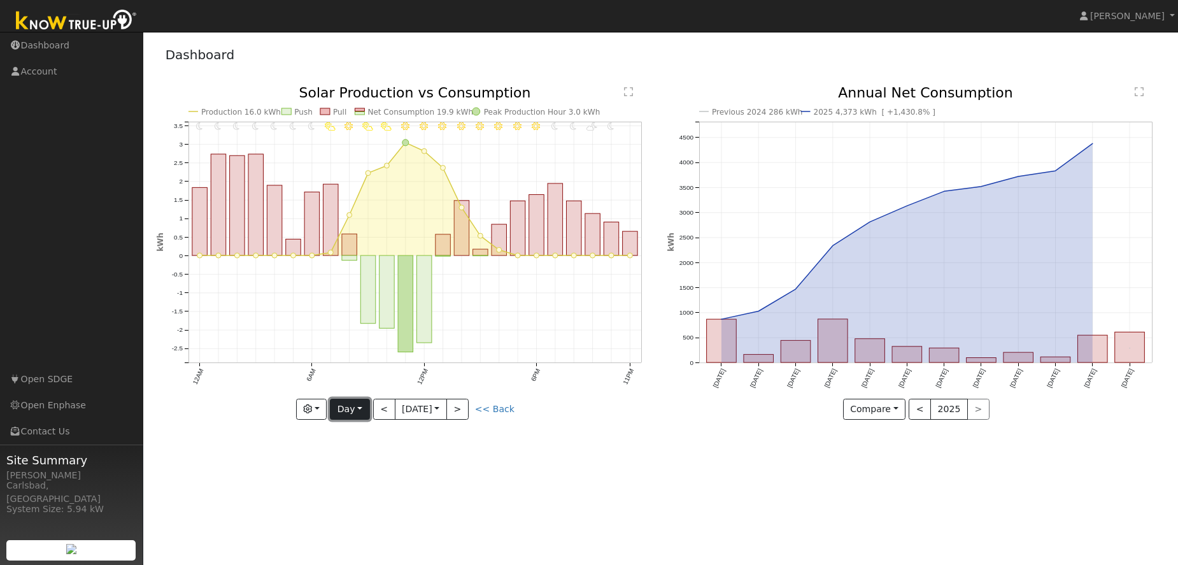
click at [363, 407] on button "Day" at bounding box center [349, 409] width 39 height 22
click at [377, 484] on link "Year" at bounding box center [374, 489] width 88 height 18
type input "[DATE]"
